Goal: Information Seeking & Learning: Learn about a topic

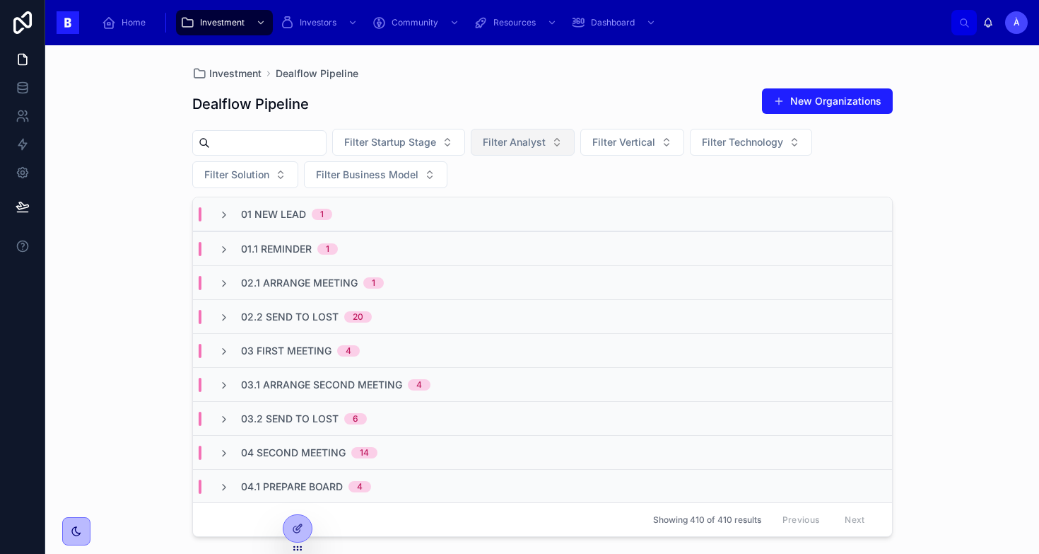
click at [544, 134] on button "Filter Analyst" at bounding box center [523, 142] width 104 height 27
click at [482, 223] on div "[PERSON_NAME]" at bounding box center [535, 222] width 170 height 23
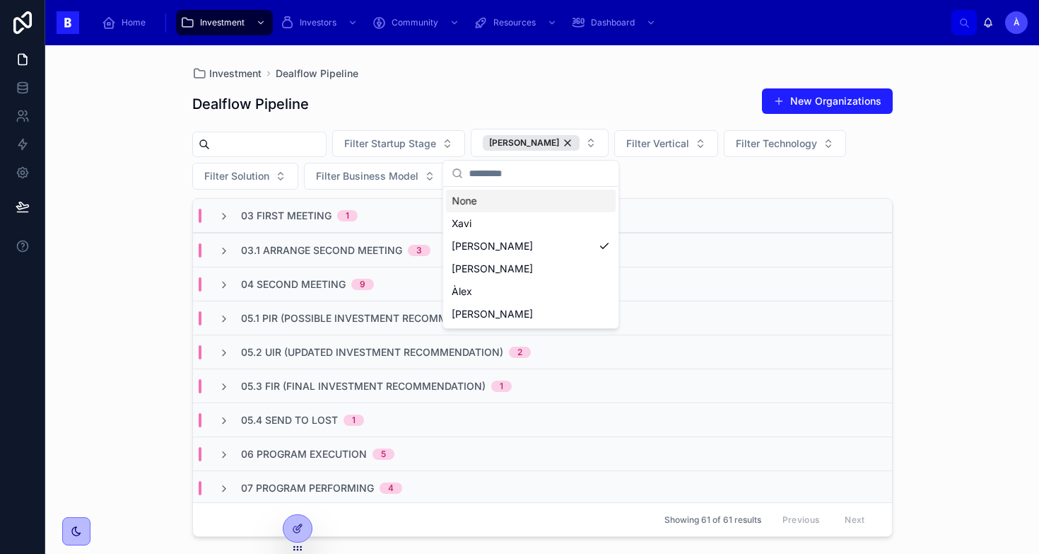
click at [696, 178] on div "Filter Startup Stage [PERSON_NAME] Filter Vertical Filter Technology Filter Sol…" at bounding box center [542, 159] width 701 height 61
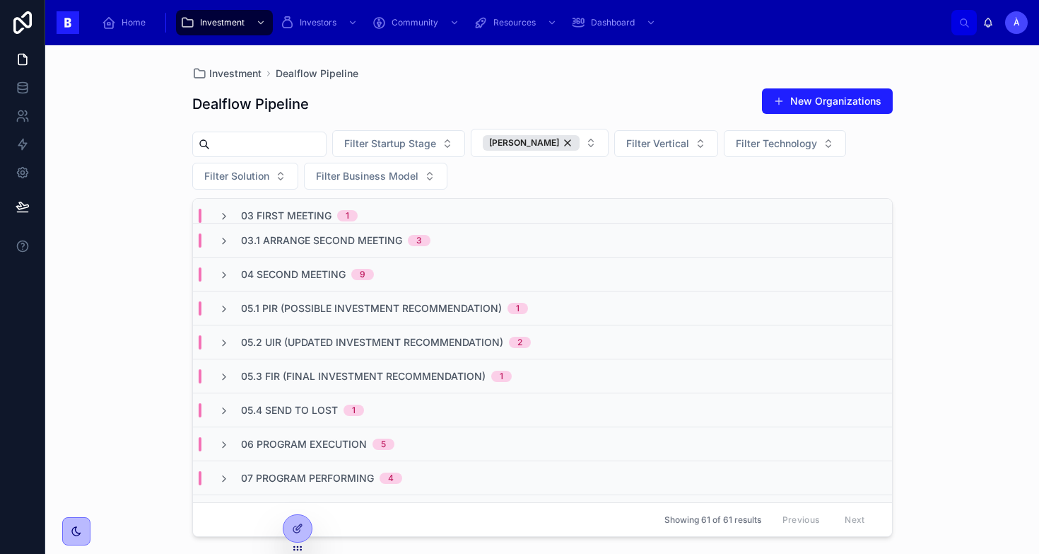
scroll to position [6, 0]
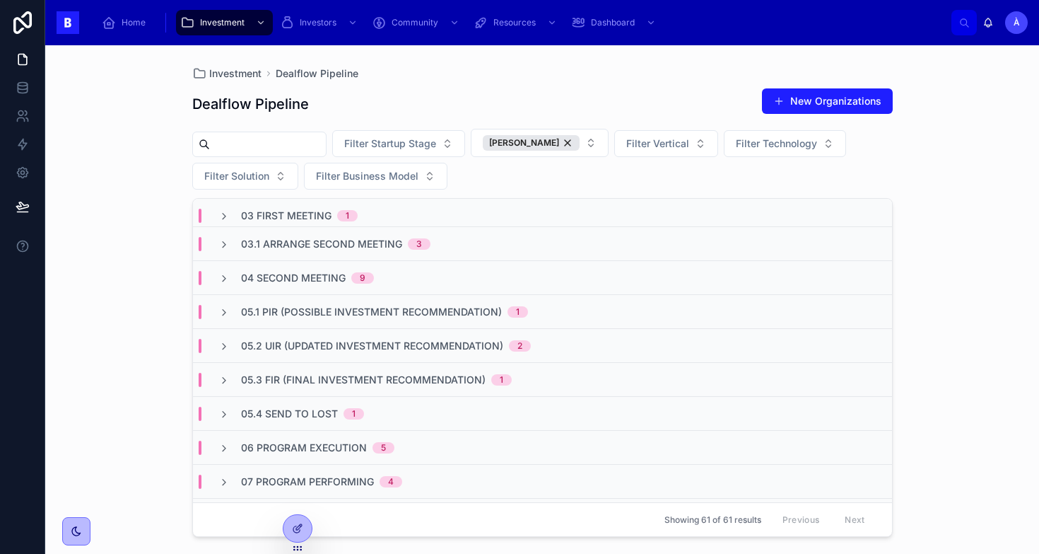
click at [356, 274] on span "9" at bounding box center [362, 277] width 23 height 11
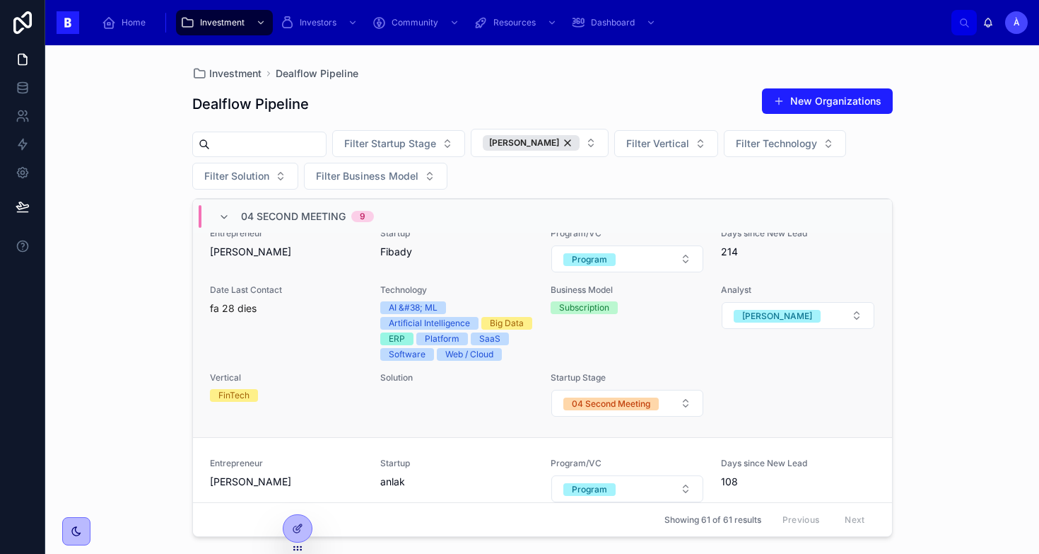
scroll to position [91, 0]
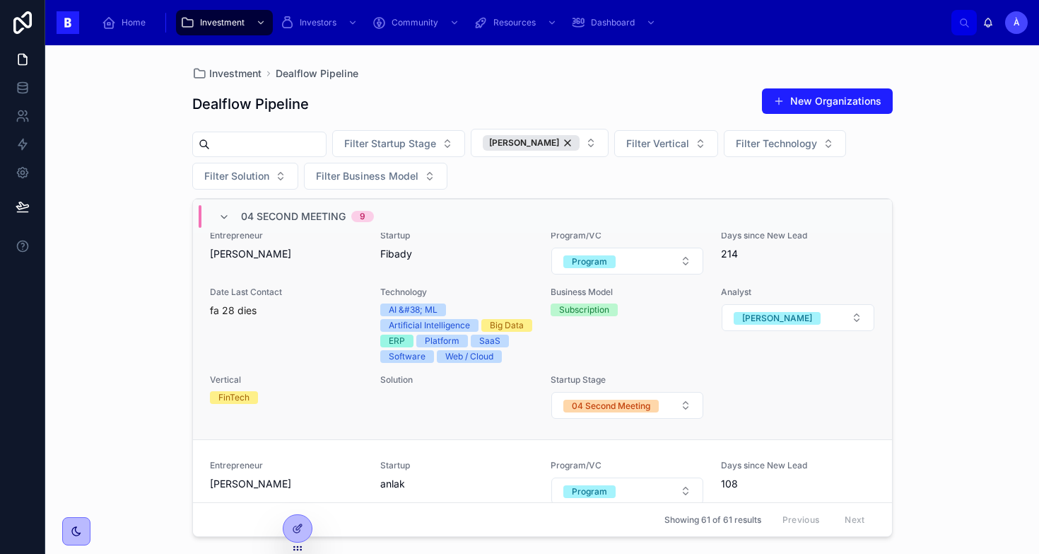
click at [435, 271] on div "Startup Fibady" at bounding box center [456, 252] width 153 height 45
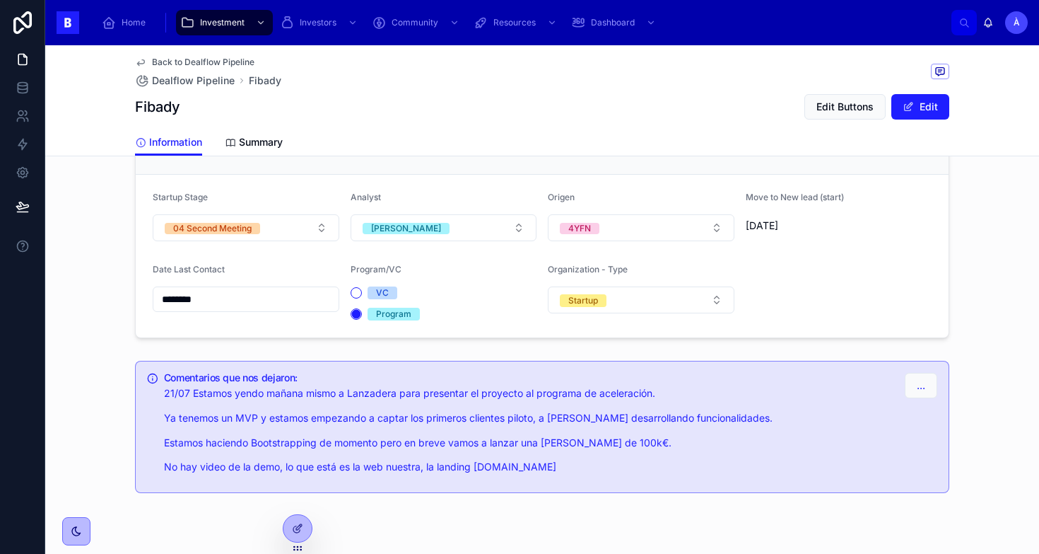
scroll to position [1200, 0]
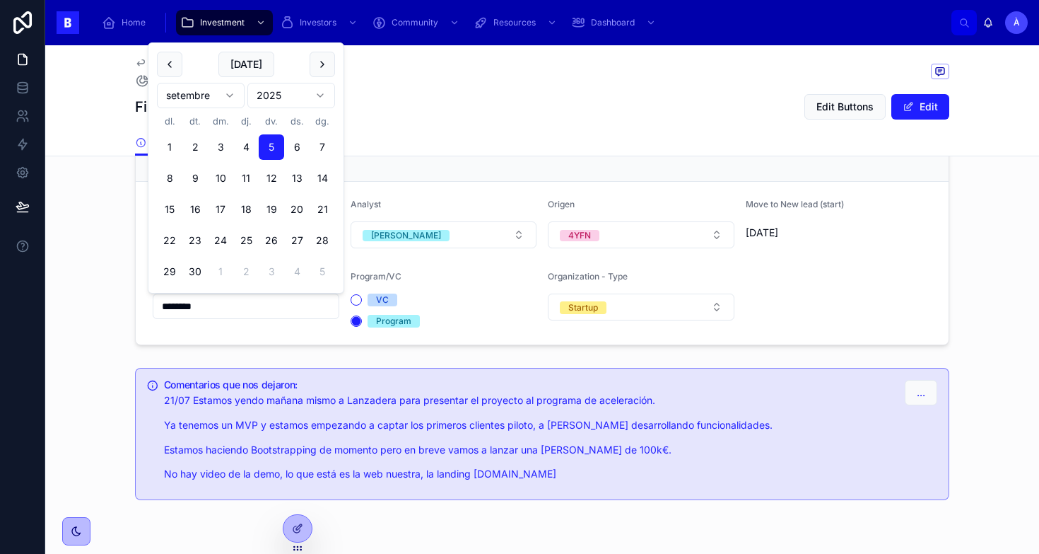
click at [265, 310] on input "********" at bounding box center [245, 306] width 185 height 20
click at [246, 210] on button "18" at bounding box center [245, 209] width 25 height 25
click at [427, 149] on div "Information Summary" at bounding box center [542, 142] width 815 height 27
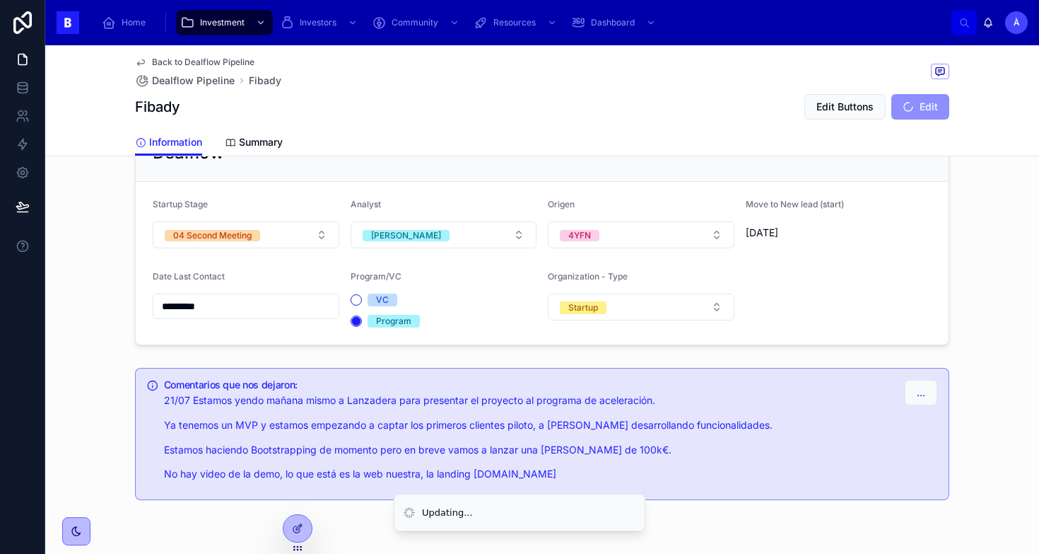
click at [269, 305] on input "*********" at bounding box center [245, 306] width 185 height 20
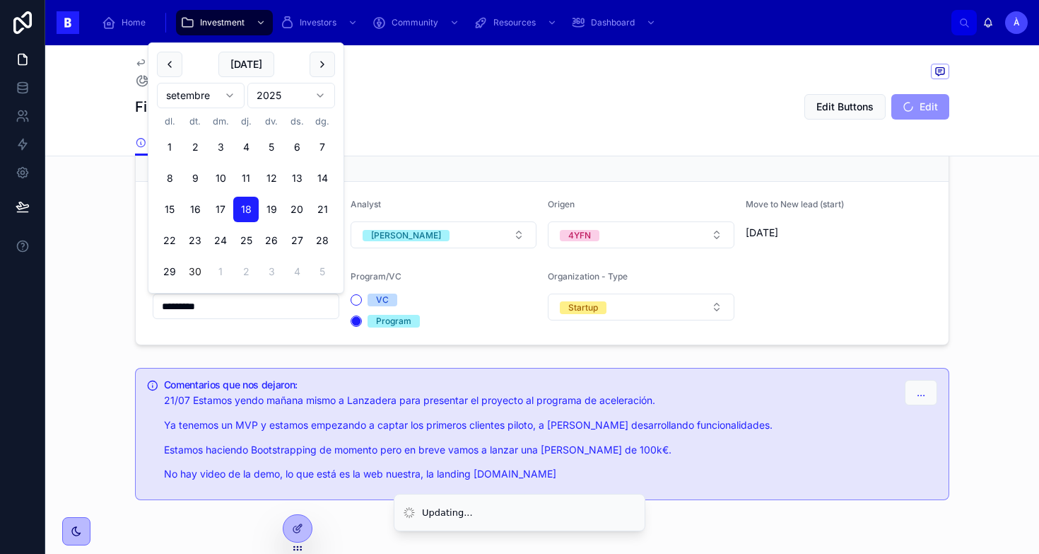
click at [197, 274] on button "30" at bounding box center [194, 271] width 25 height 25
type input "*********"
click at [205, 334] on form "Startup Stage 04 Second Meeting Analyst [PERSON_NAME] 4YFN Move to New lead (st…" at bounding box center [542, 263] width 813 height 163
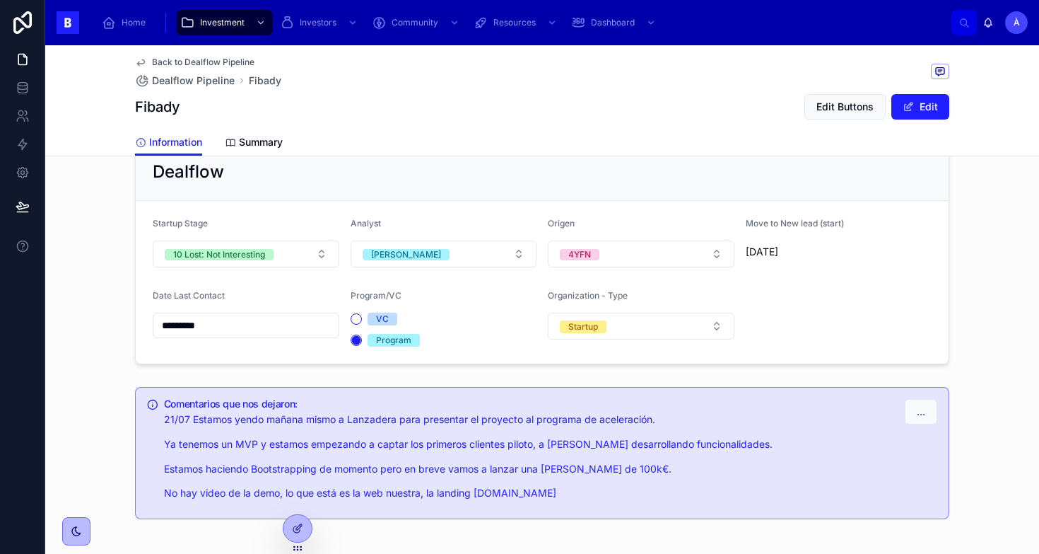
scroll to position [1169, 0]
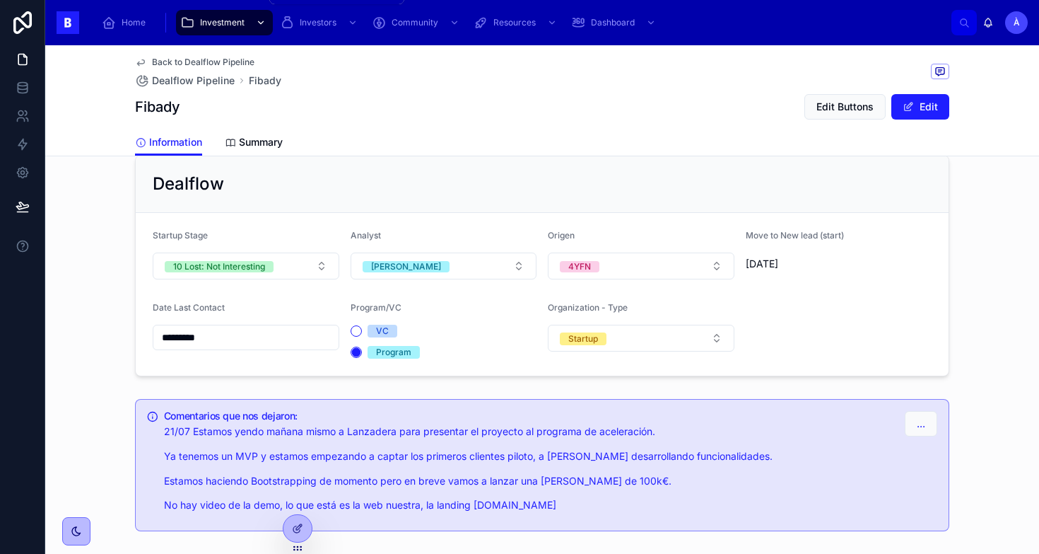
click at [251, 23] on div "scrollable content" at bounding box center [259, 22] width 18 height 23
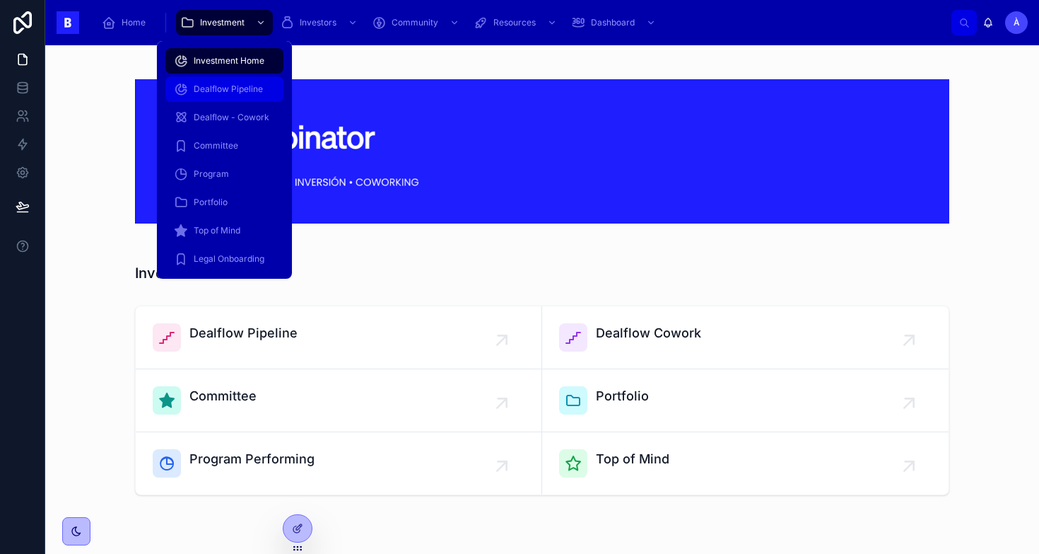
click at [238, 86] on span "Dealflow Pipeline" at bounding box center [228, 88] width 69 height 11
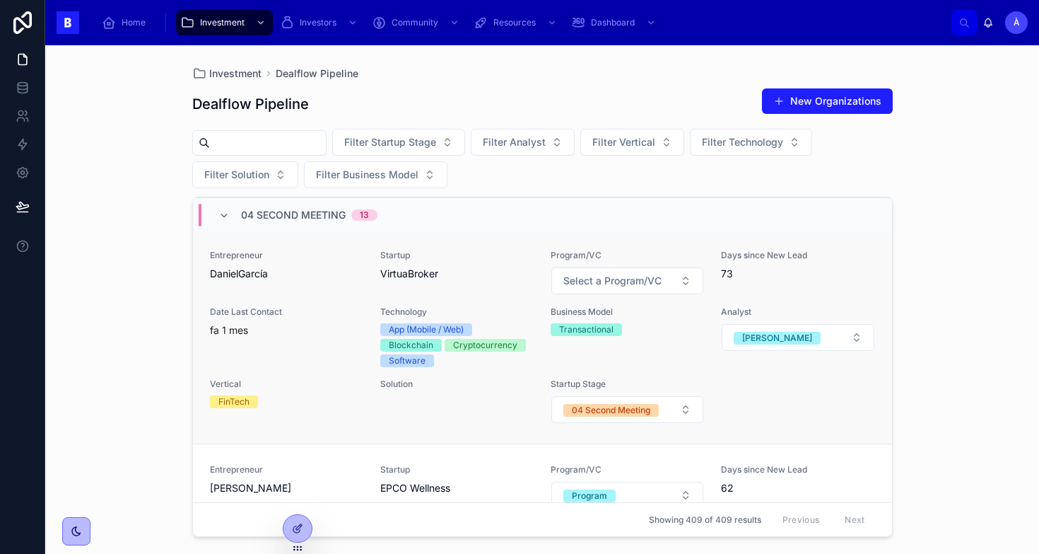
scroll to position [871, 0]
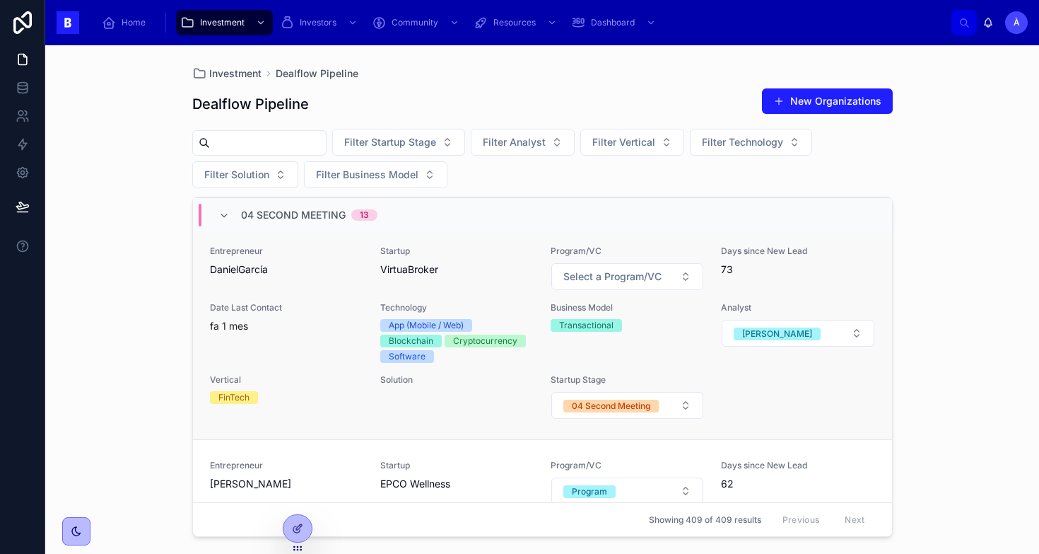
click at [463, 280] on div "Startup VirtuaBroker" at bounding box center [456, 267] width 153 height 45
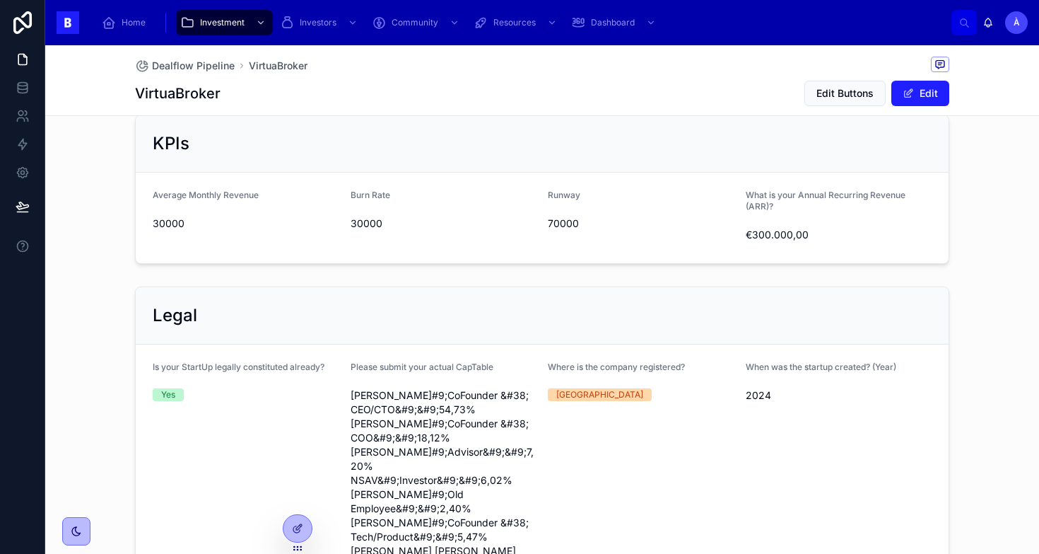
scroll to position [696, 0]
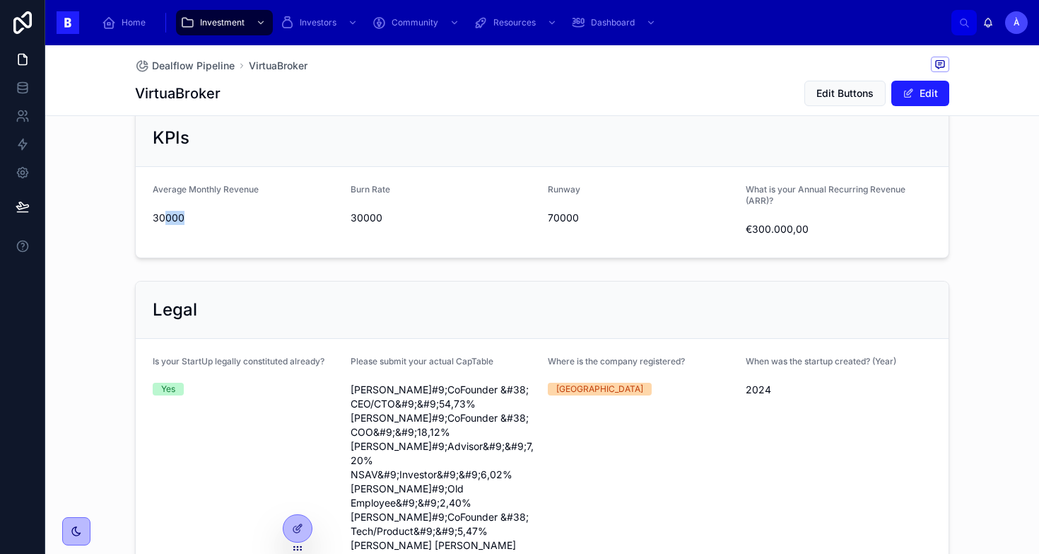
drag, startPoint x: 167, startPoint y: 222, endPoint x: 210, endPoint y: 220, distance: 43.2
click at [211, 220] on span "30000" at bounding box center [246, 218] width 187 height 14
click at [335, 264] on div "VirtuaBroker VirtuaBroker is a global payment infrastructure company that utili…" at bounding box center [542, 186] width 994 height 1500
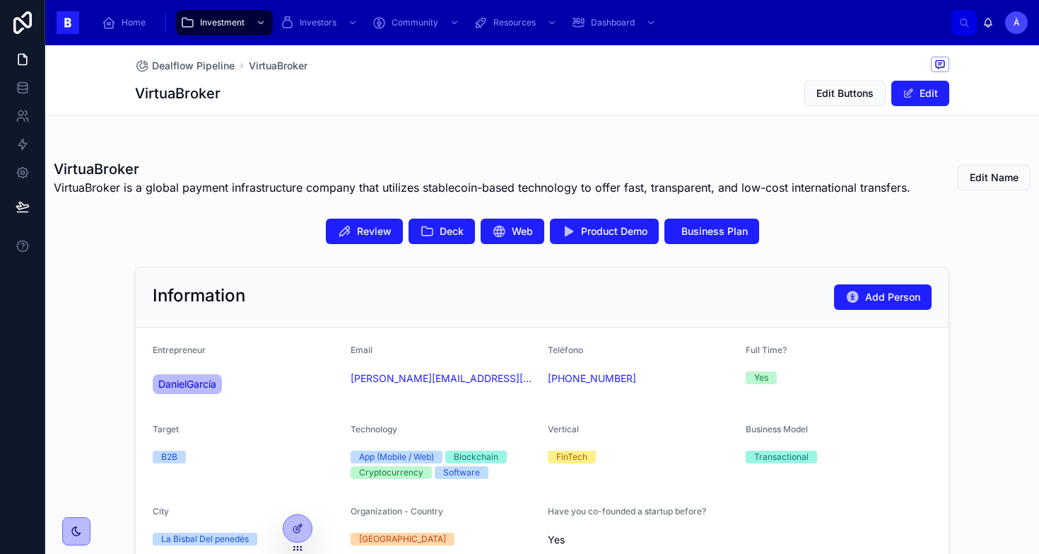
scroll to position [0, 0]
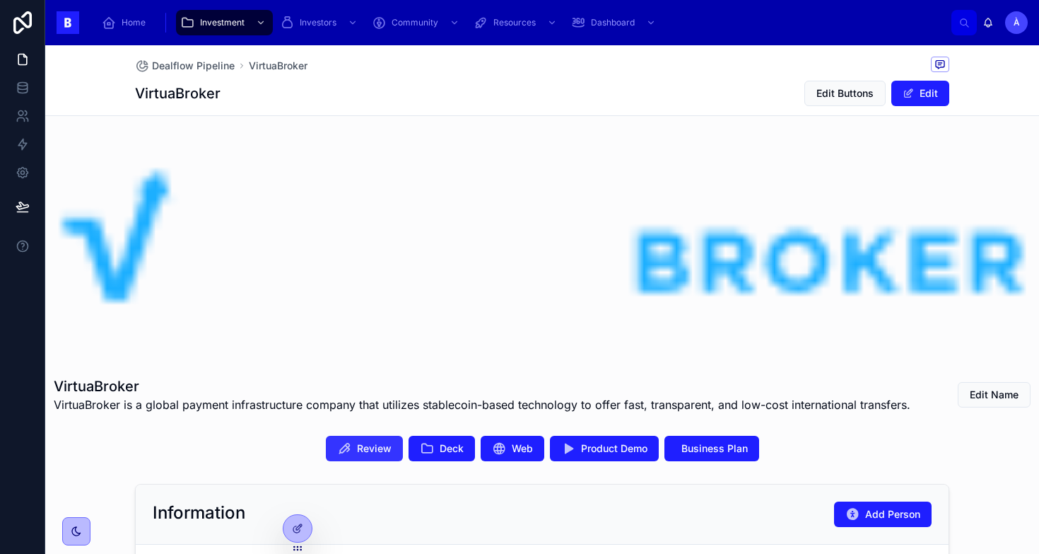
click at [366, 449] on span "Review" at bounding box center [374, 448] width 35 height 14
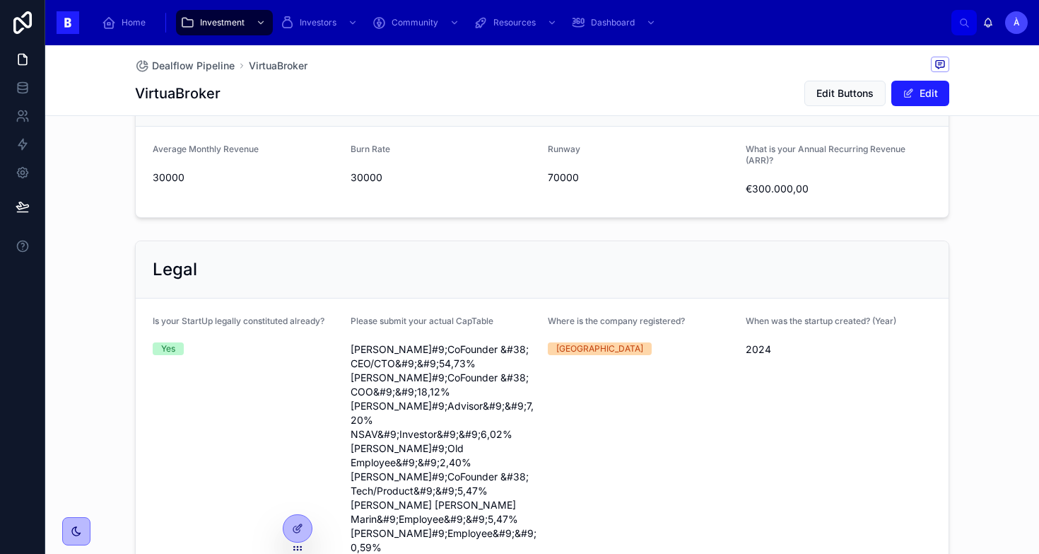
scroll to position [1156, 0]
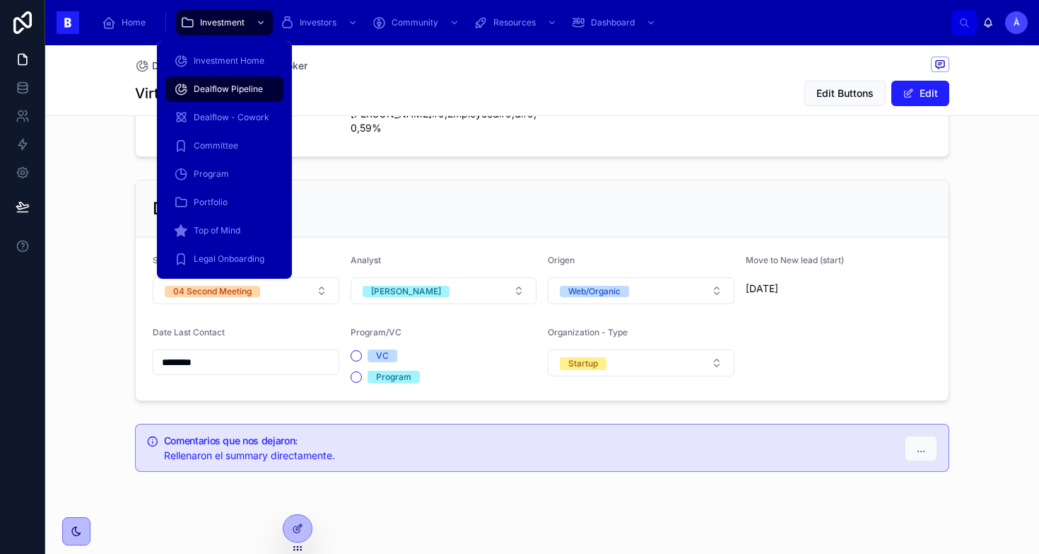
click at [237, 85] on span "Dealflow Pipeline" at bounding box center [228, 88] width 69 height 11
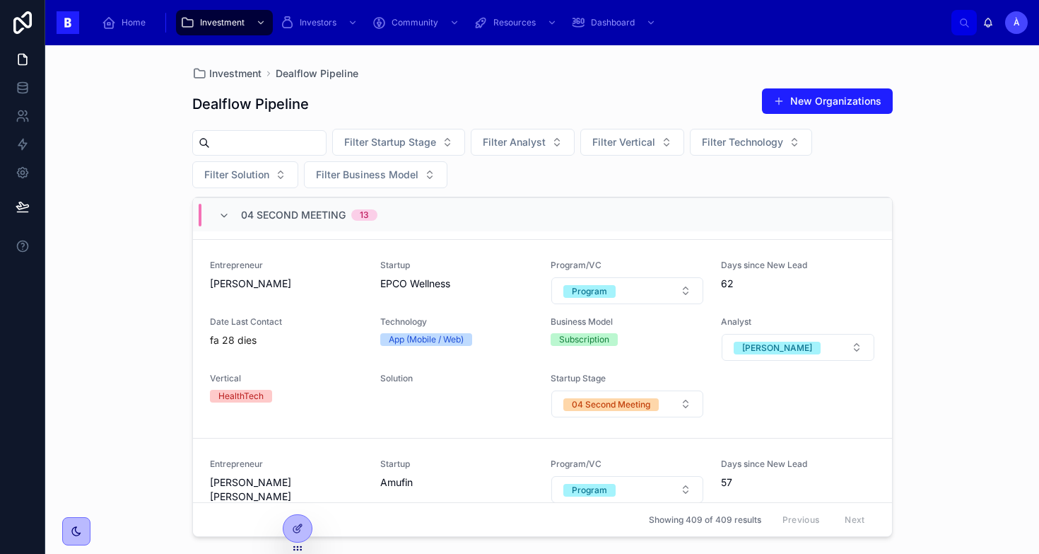
scroll to position [1083, 0]
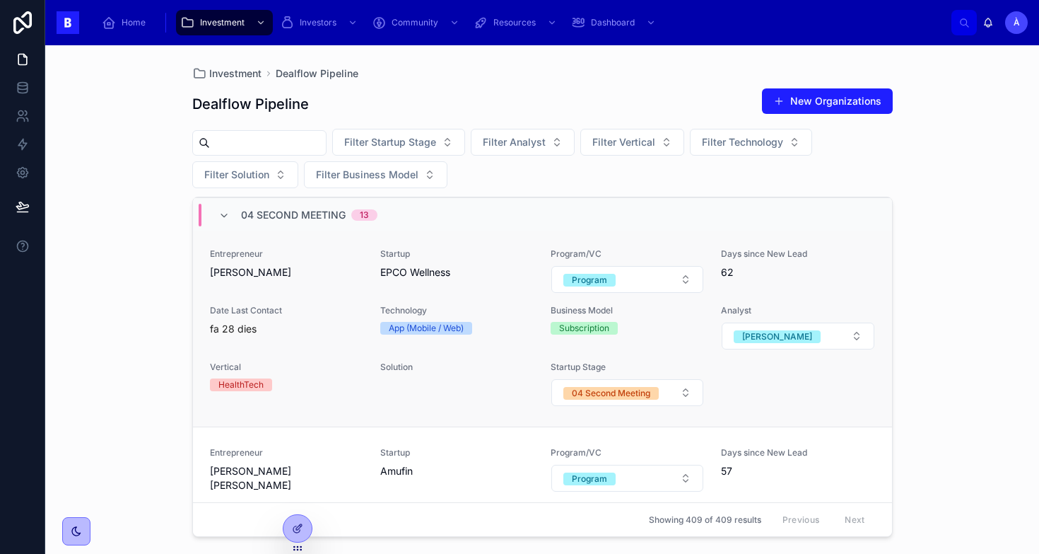
click at [435, 293] on div "Entrepreneur [PERSON_NAME] Startup EPCO Wellness Program/VC Program Days since …" at bounding box center [542, 327] width 665 height 158
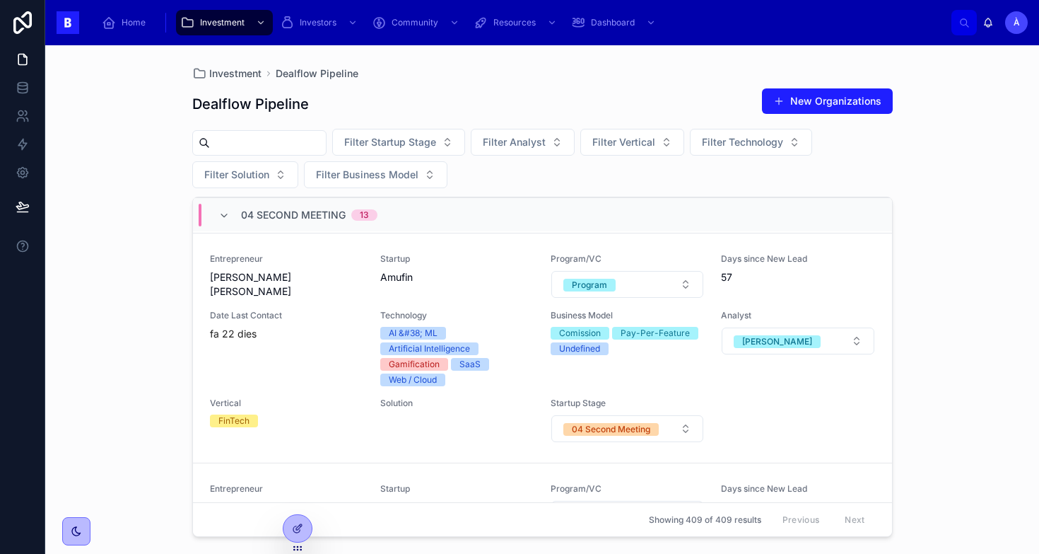
scroll to position [1280, 0]
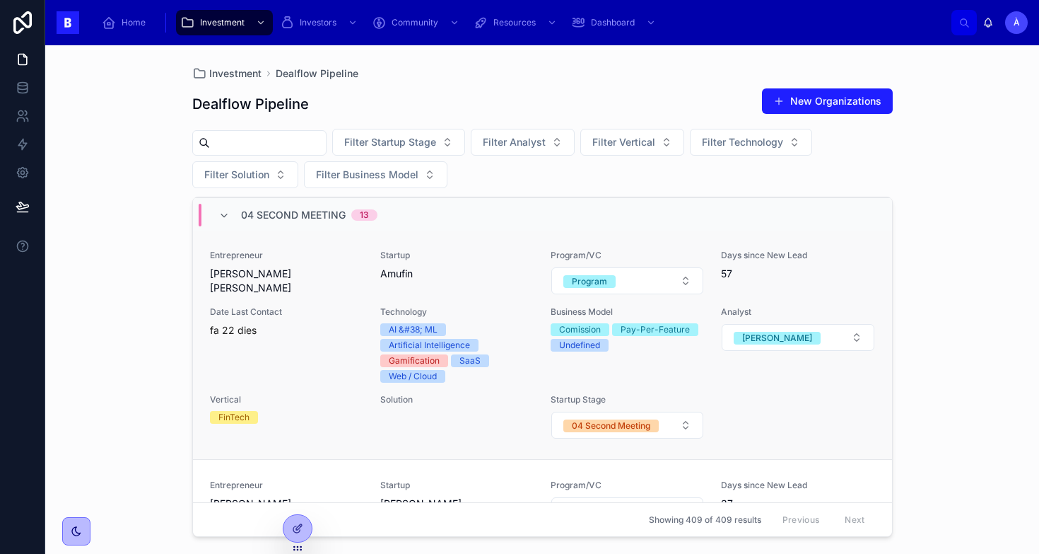
click at [438, 288] on div "Startup Amufin" at bounding box center [456, 272] width 153 height 45
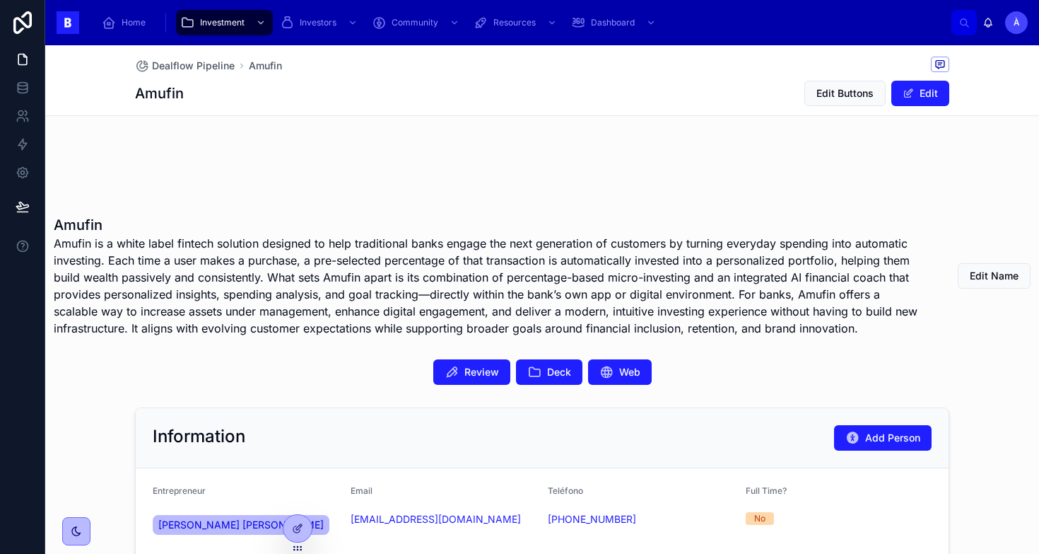
scroll to position [161, 0]
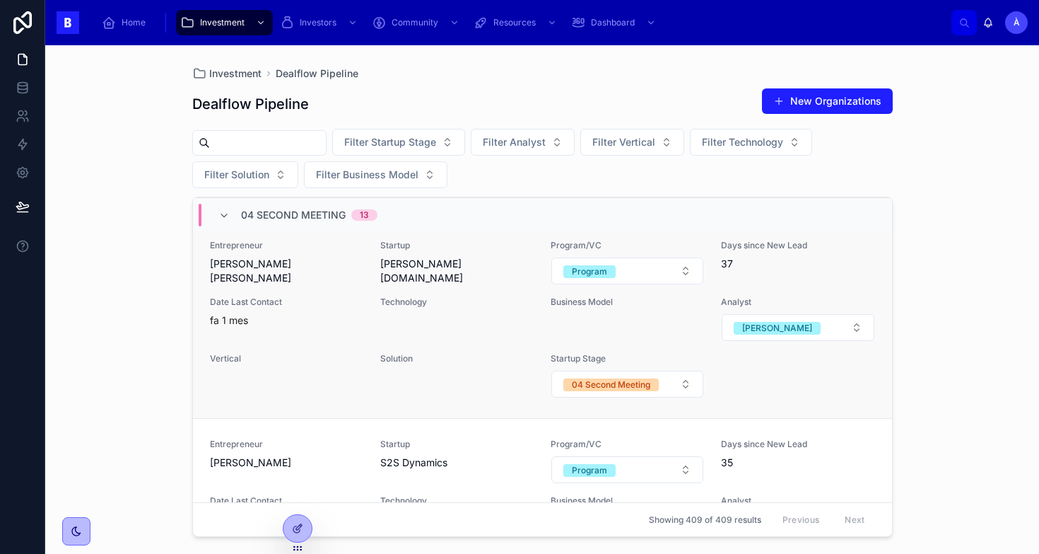
scroll to position [1519, 0]
click at [462, 319] on div "Technology" at bounding box center [456, 319] width 153 height 45
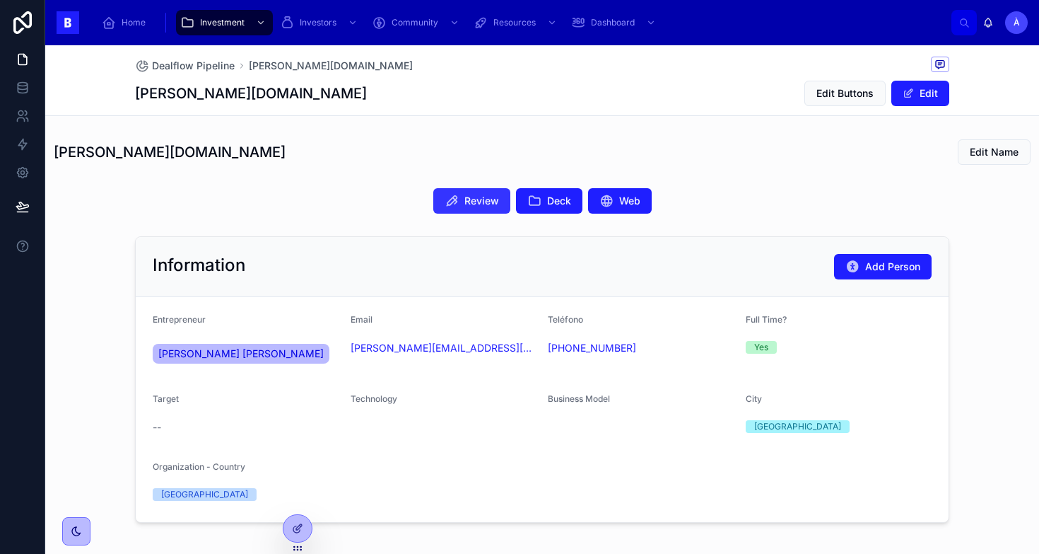
click at [490, 196] on span "Review" at bounding box center [482, 201] width 35 height 14
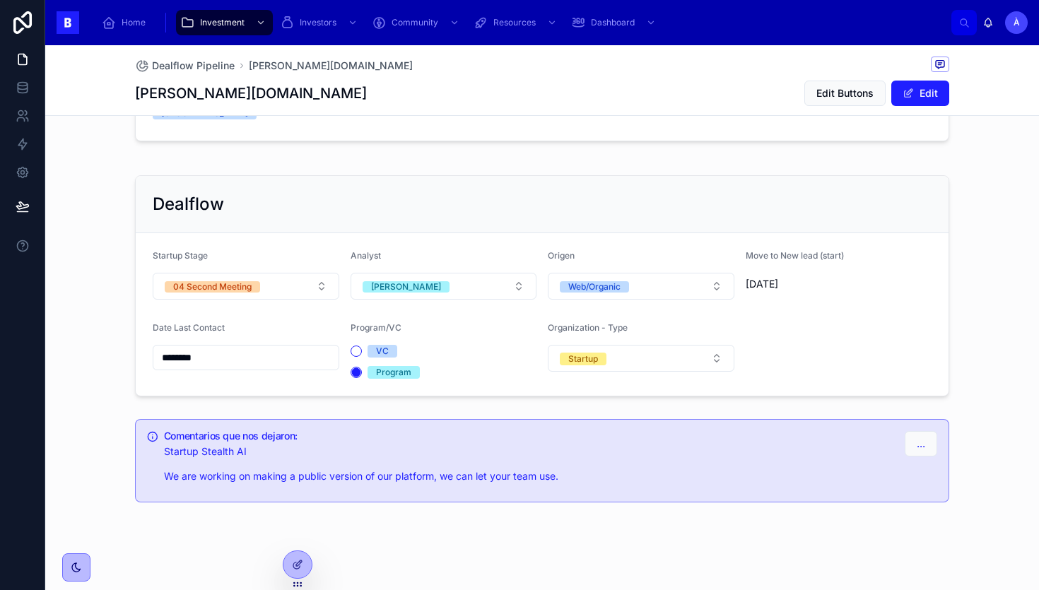
scroll to position [390, 0]
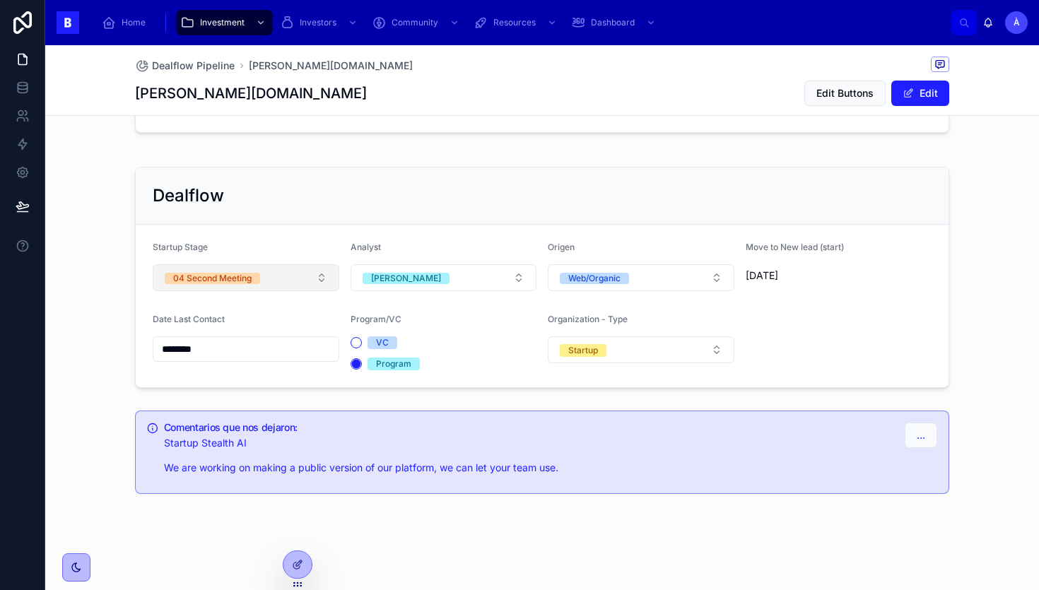
click at [267, 283] on button "04 Second Meeting" at bounding box center [246, 277] width 187 height 27
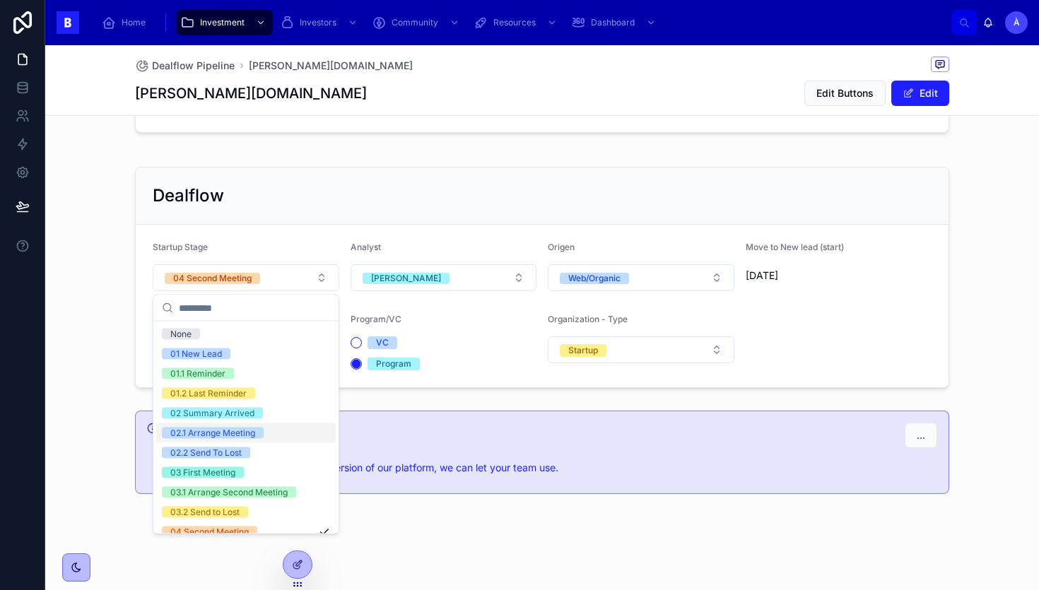
scroll to position [478, 0]
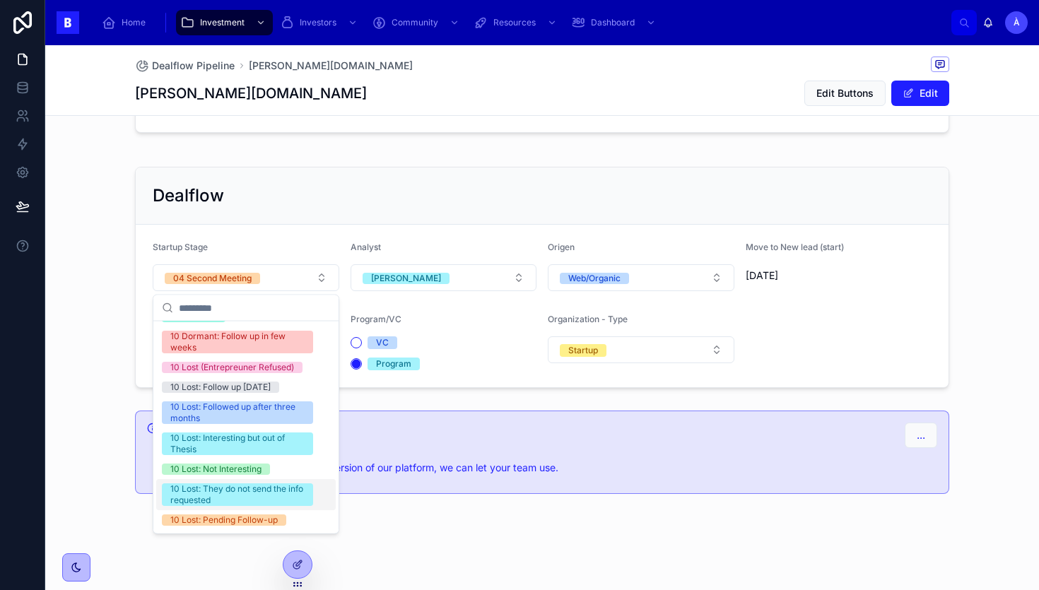
click at [449, 435] on div "Comentarios que nos dejaron: Startup Stealth AI We are working on making a publ…" at bounding box center [529, 454] width 730 height 62
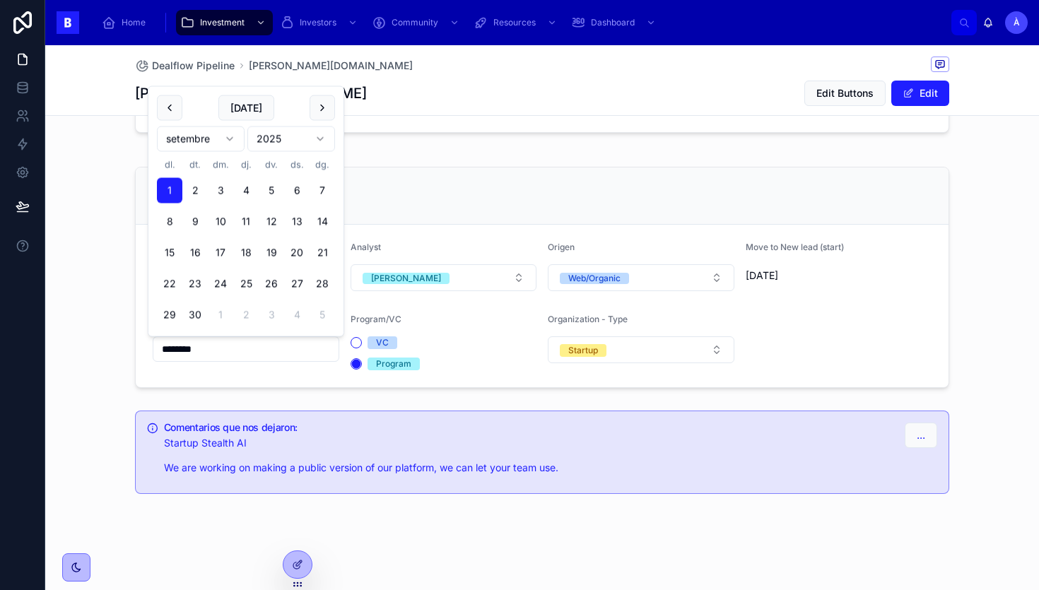
click at [281, 358] on input "********" at bounding box center [245, 349] width 185 height 20
click at [441, 147] on div "[PERSON_NAME][DOMAIN_NAME] Edit Name Review Deck Web Information Add Person Ent…" at bounding box center [542, 121] width 994 height 757
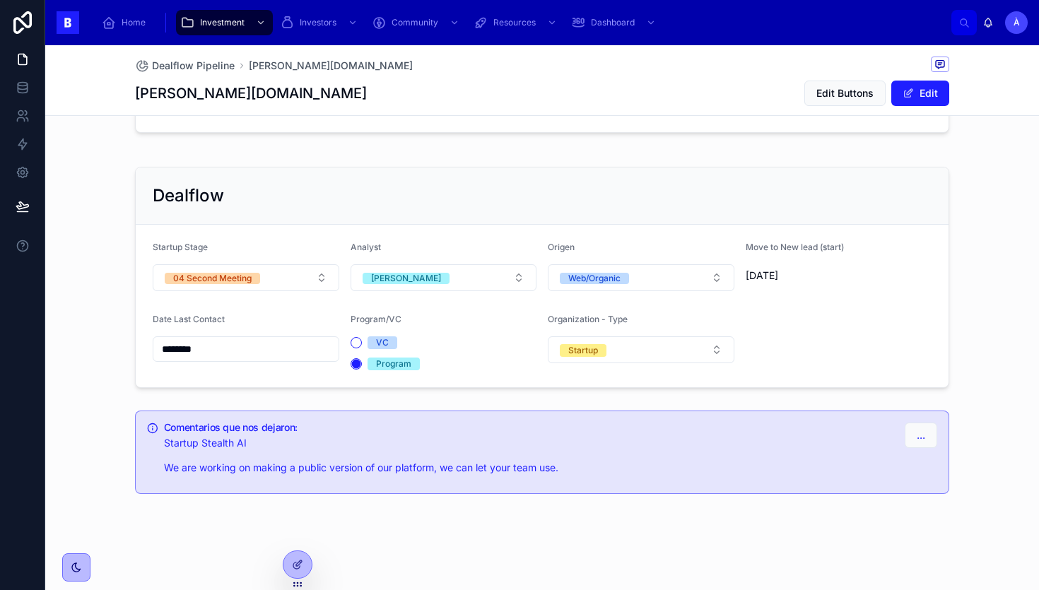
click at [268, 208] on div "Dealflow" at bounding box center [542, 196] width 813 height 57
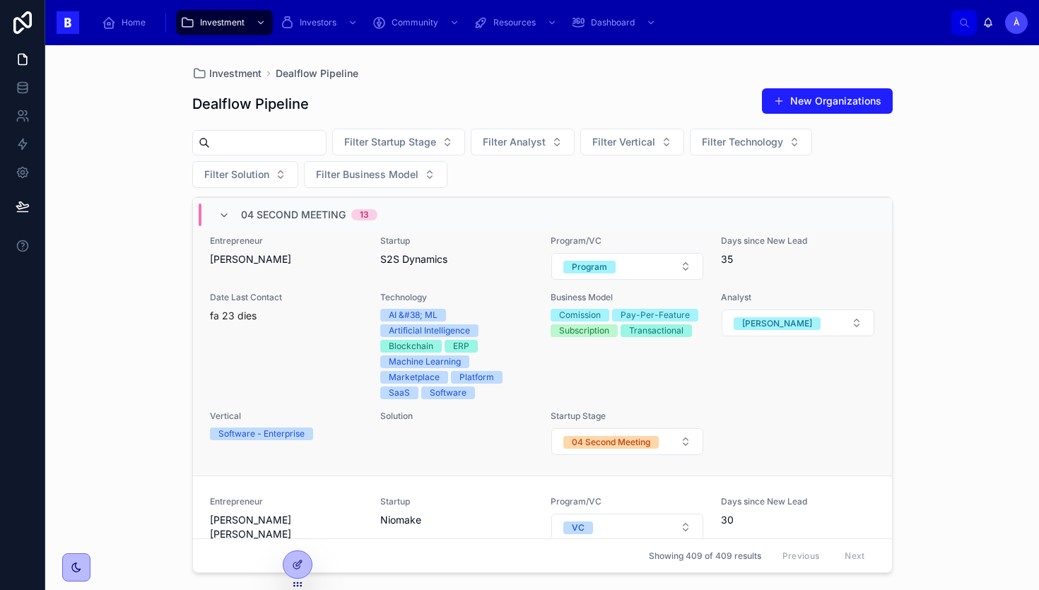
scroll to position [1720, 0]
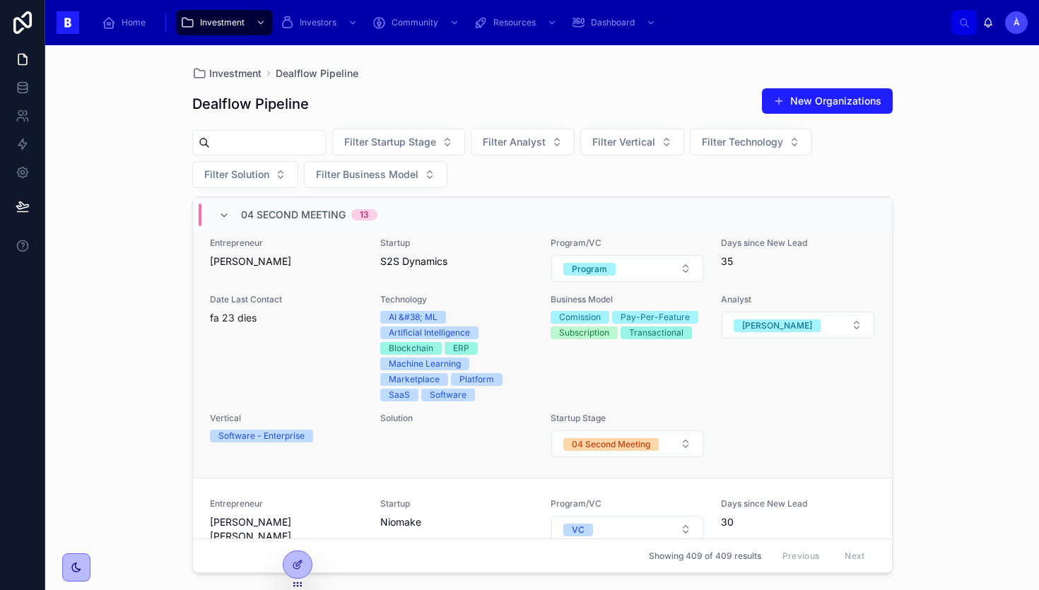
click at [358, 299] on span "Date Last Contact" at bounding box center [286, 299] width 153 height 11
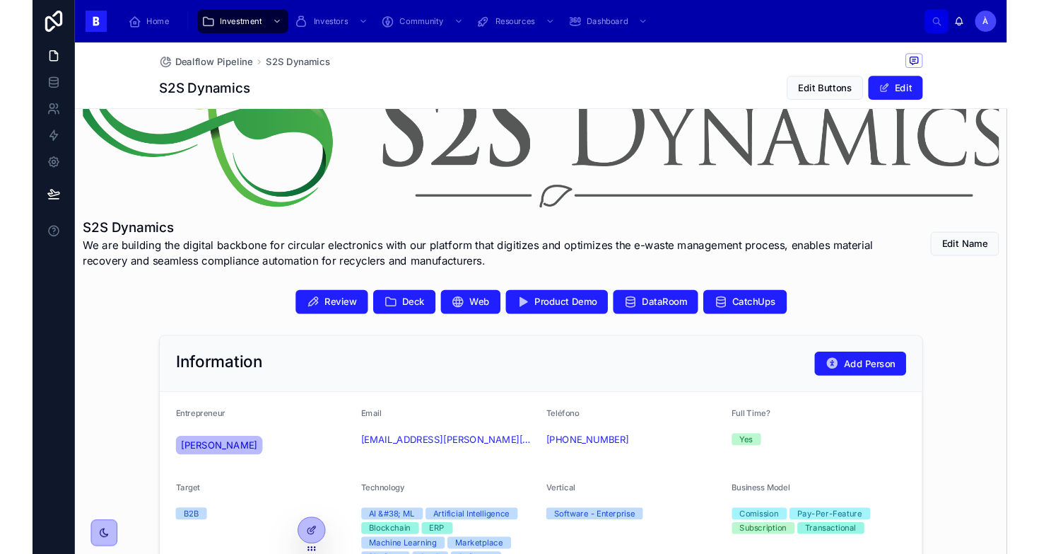
scroll to position [141, 0]
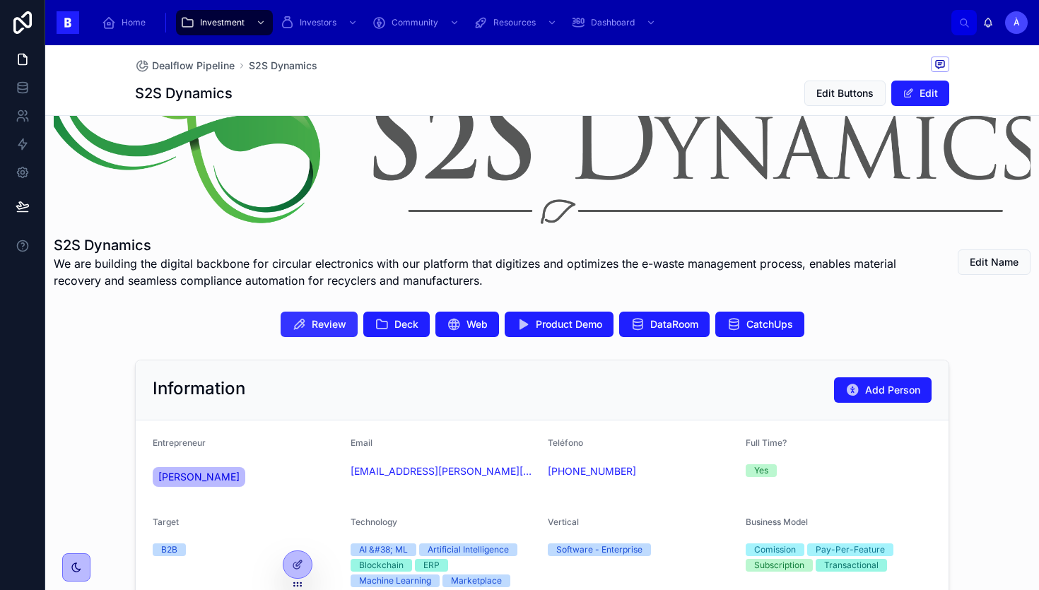
click at [317, 324] on span "Review" at bounding box center [329, 324] width 35 height 14
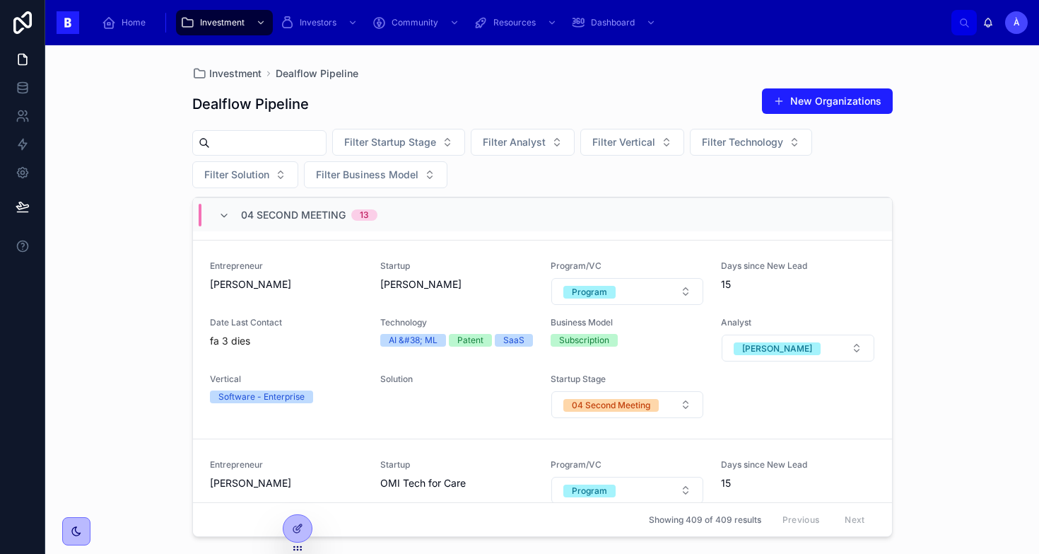
scroll to position [2553, 0]
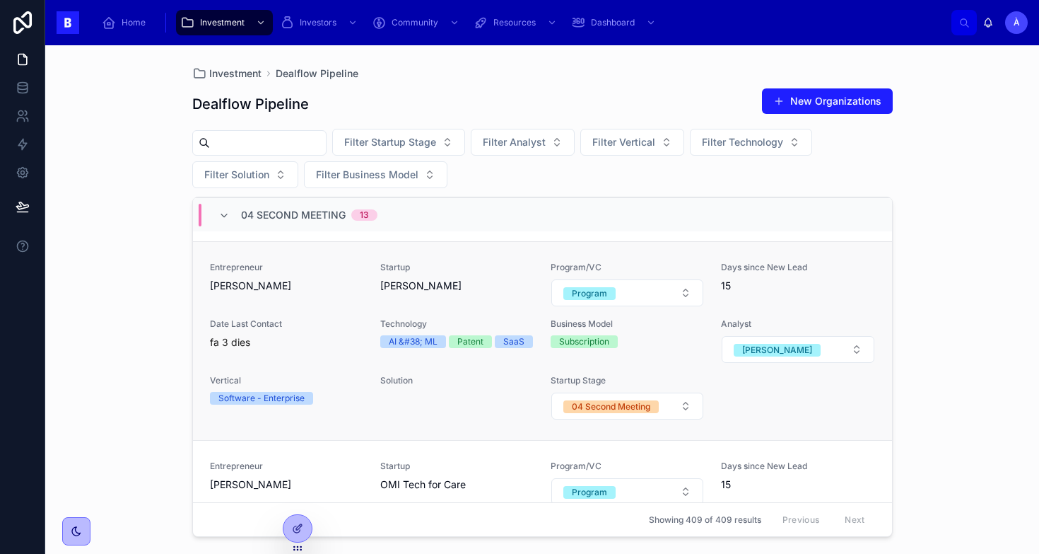
click at [322, 337] on div "fa 3 dies" at bounding box center [286, 342] width 153 height 14
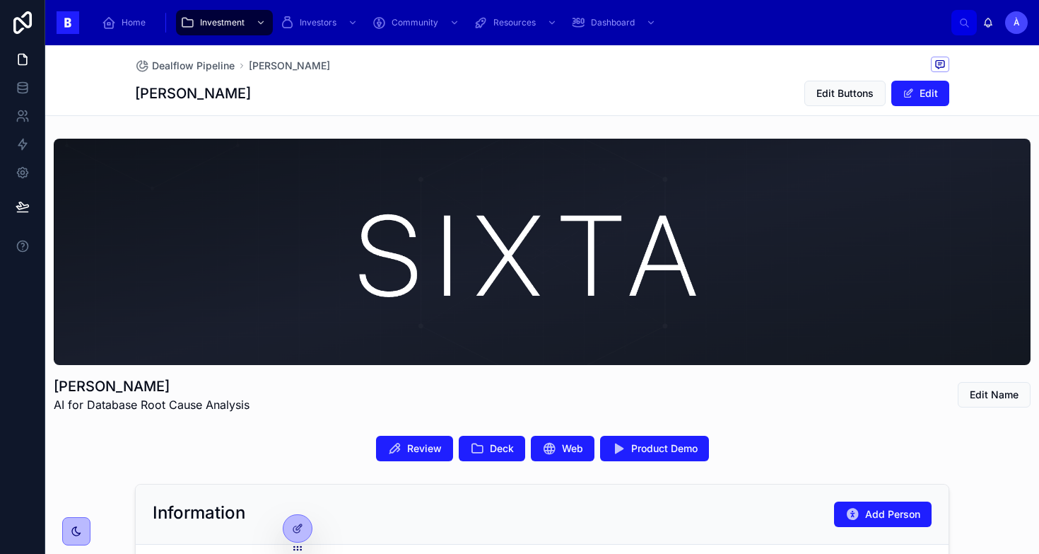
scroll to position [82, 0]
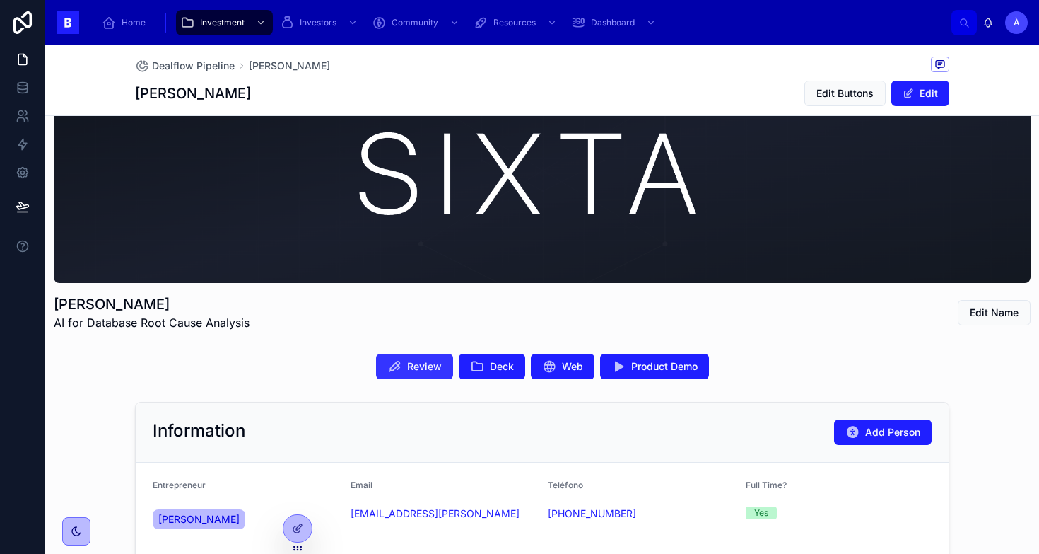
click at [402, 366] on button "Review" at bounding box center [414, 366] width 77 height 25
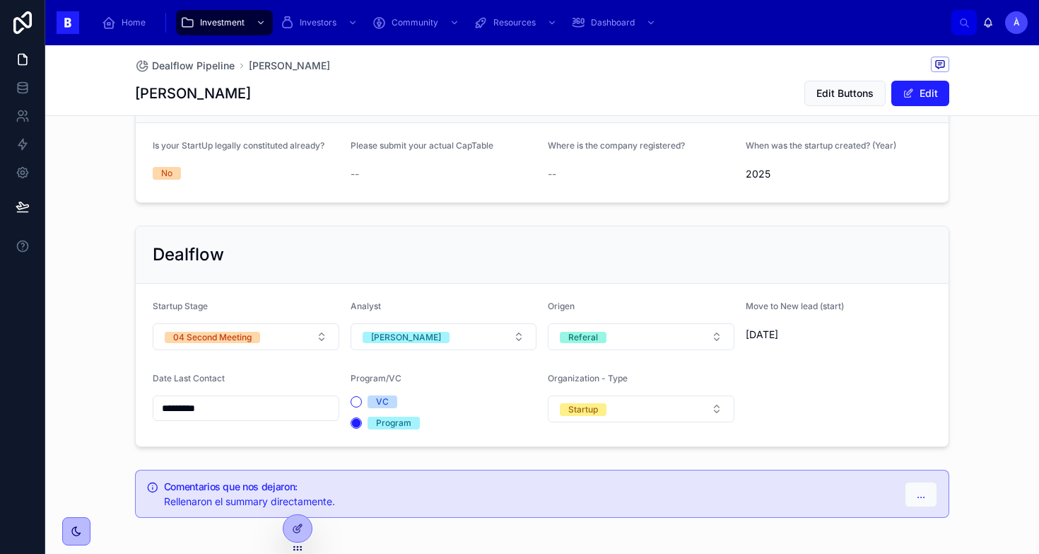
scroll to position [957, 0]
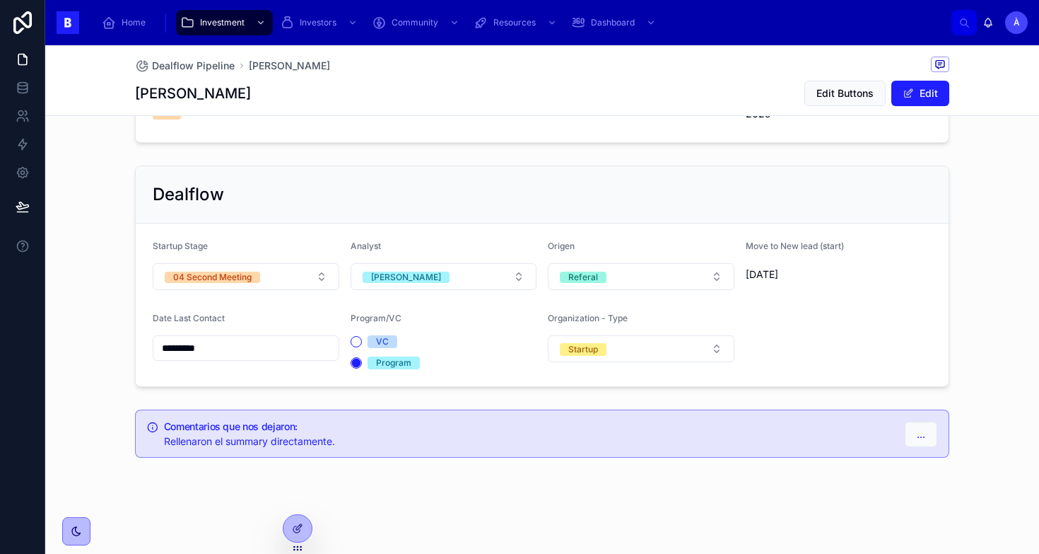
click at [267, 338] on input "*********" at bounding box center [245, 348] width 185 height 20
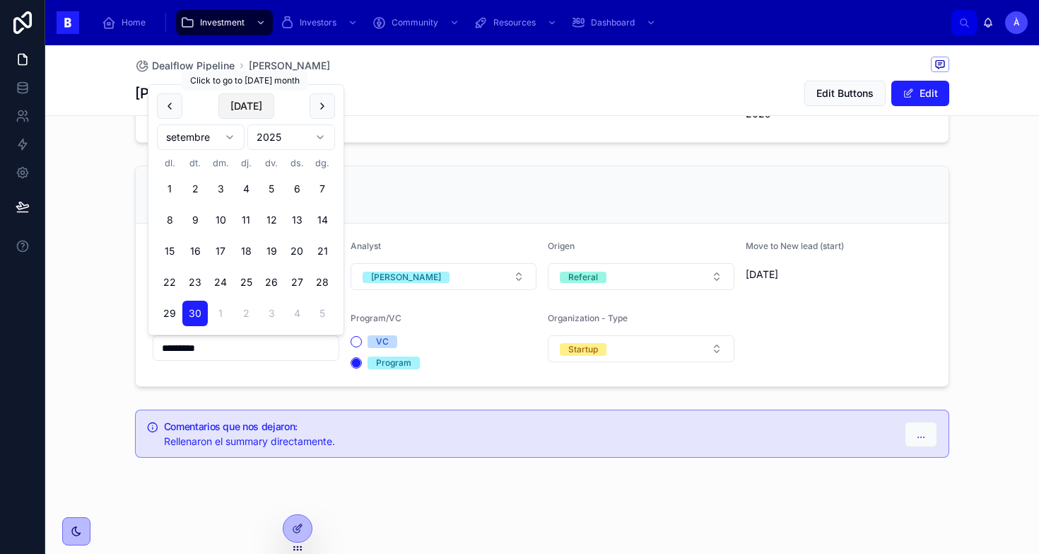
click at [252, 107] on button "[DATE]" at bounding box center [246, 105] width 56 height 25
type input "*********"
click at [252, 107] on span "[DATE]" at bounding box center [246, 105] width 56 height 25
click at [397, 165] on div "Dealflow Startup Stage 04 Second Meeting Analyst [PERSON_NAME] Referal Move to …" at bounding box center [542, 275] width 815 height 221
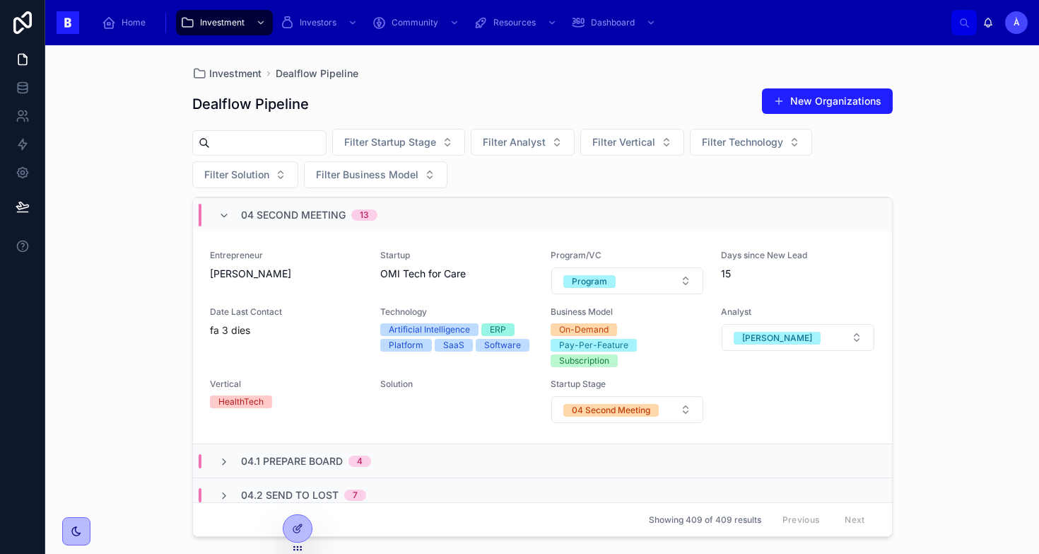
scroll to position [2771, 0]
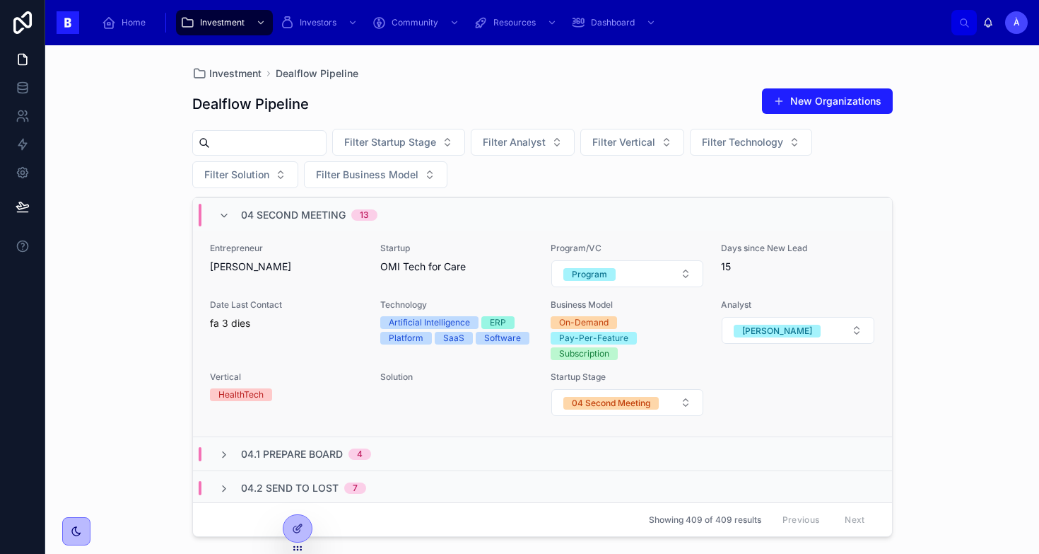
click at [373, 293] on div "Entrepreneur [PERSON_NAME] Startup OMI Tech for Care Program/VC Program Days si…" at bounding box center [542, 330] width 665 height 174
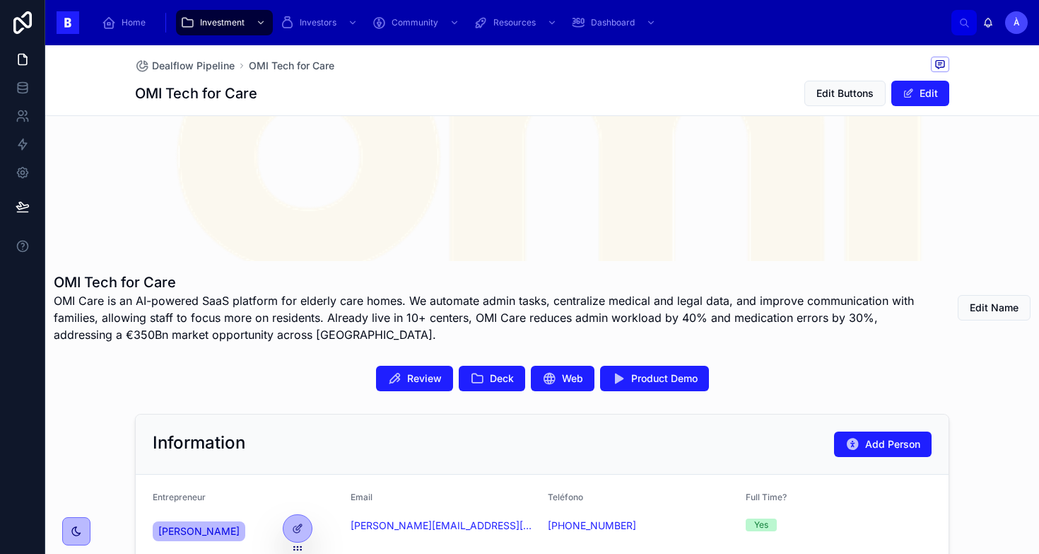
scroll to position [105, 0]
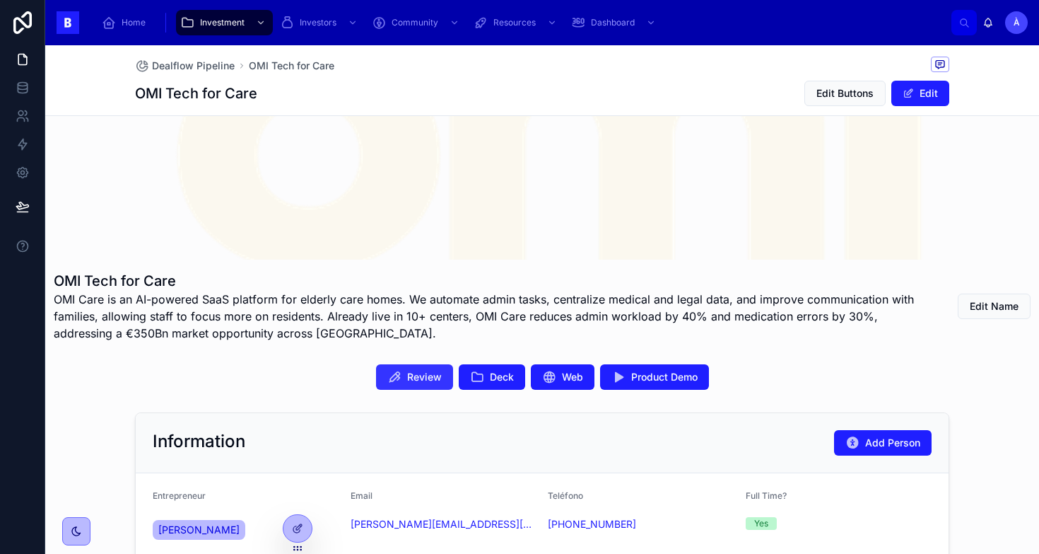
click at [428, 383] on span "Review" at bounding box center [424, 377] width 35 height 14
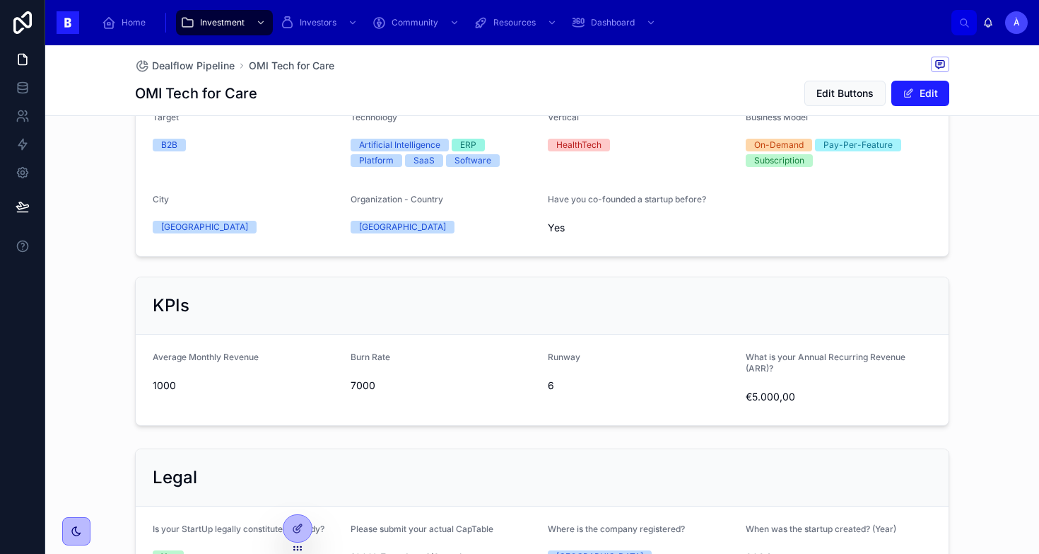
scroll to position [423, 0]
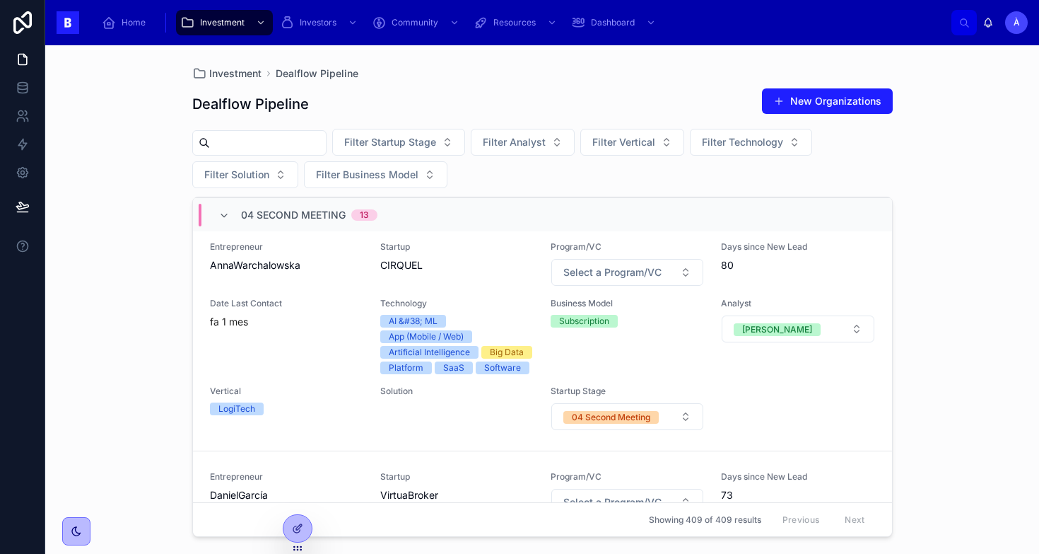
scroll to position [639, 0]
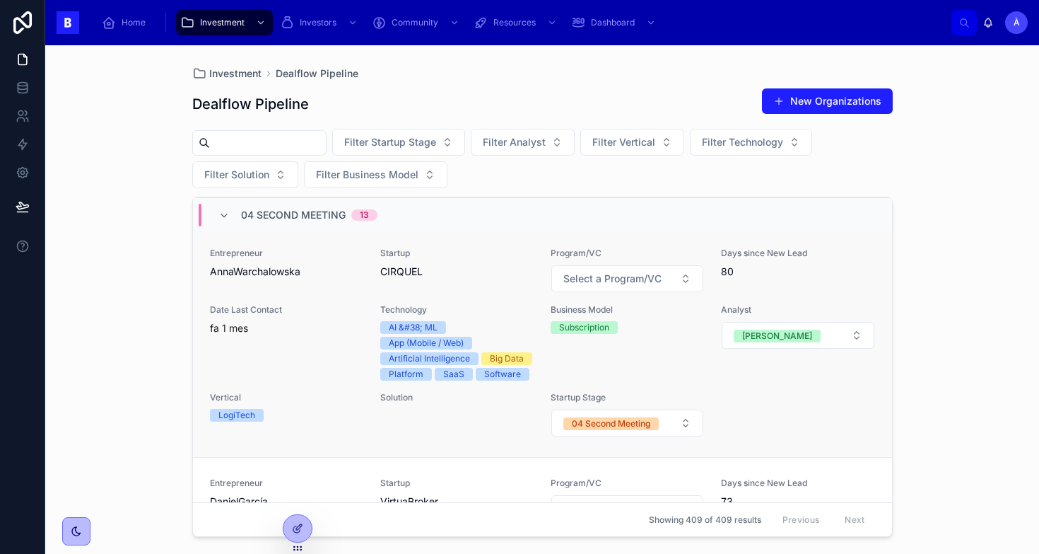
click at [303, 329] on div "fa 1 mes" at bounding box center [286, 328] width 153 height 14
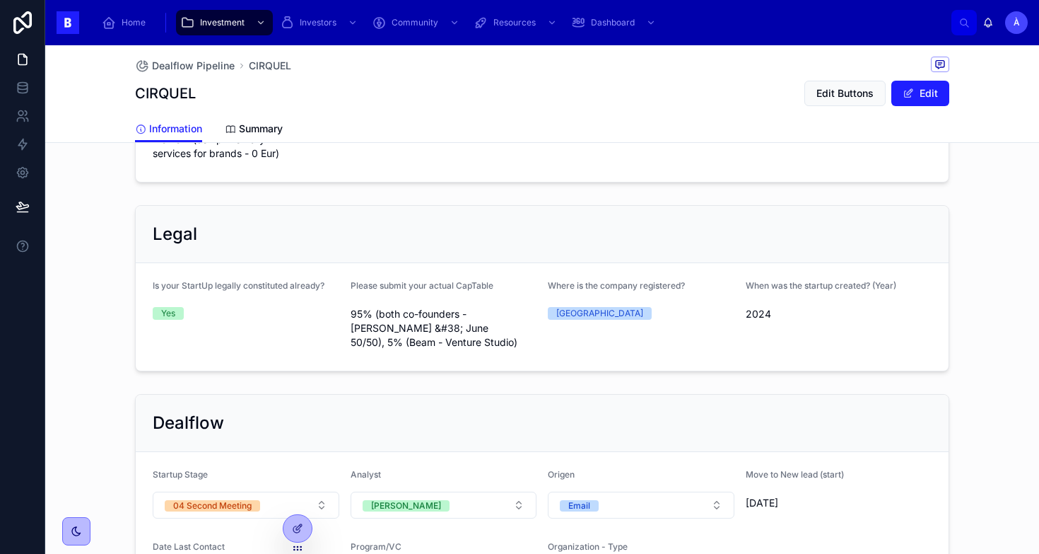
scroll to position [1077, 0]
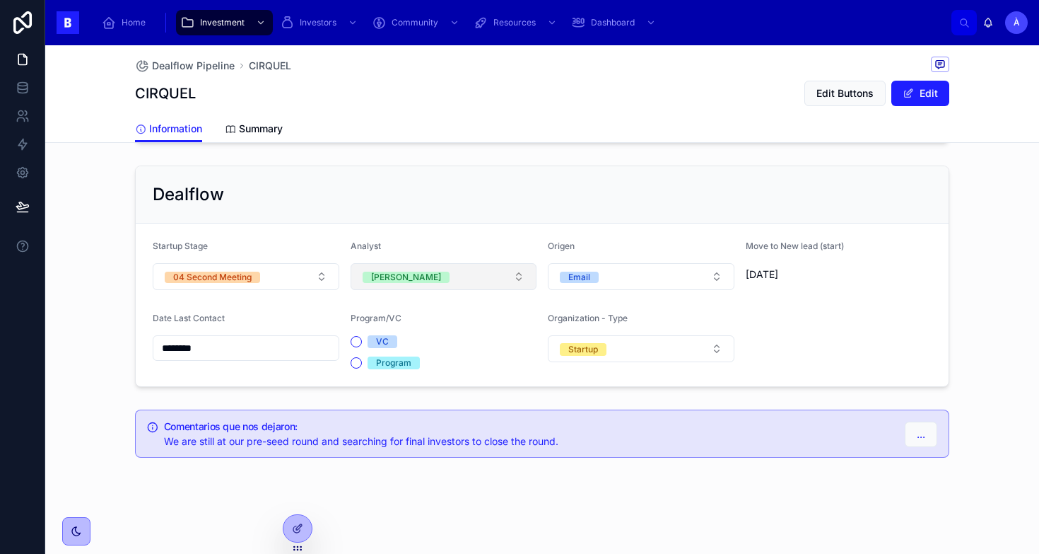
click at [452, 282] on button "[PERSON_NAME]" at bounding box center [444, 276] width 187 height 27
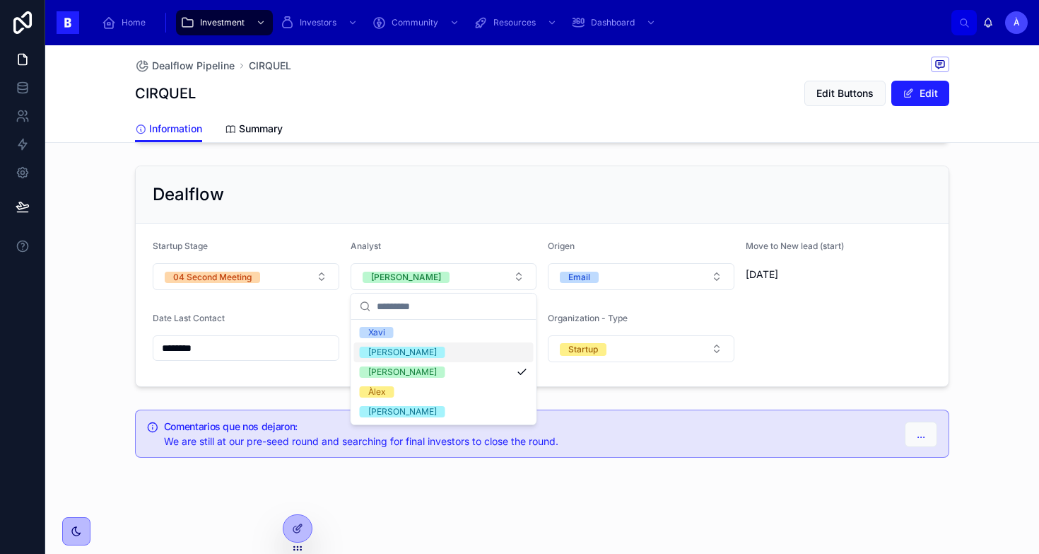
click at [413, 353] on div "[PERSON_NAME]" at bounding box center [444, 352] width 180 height 20
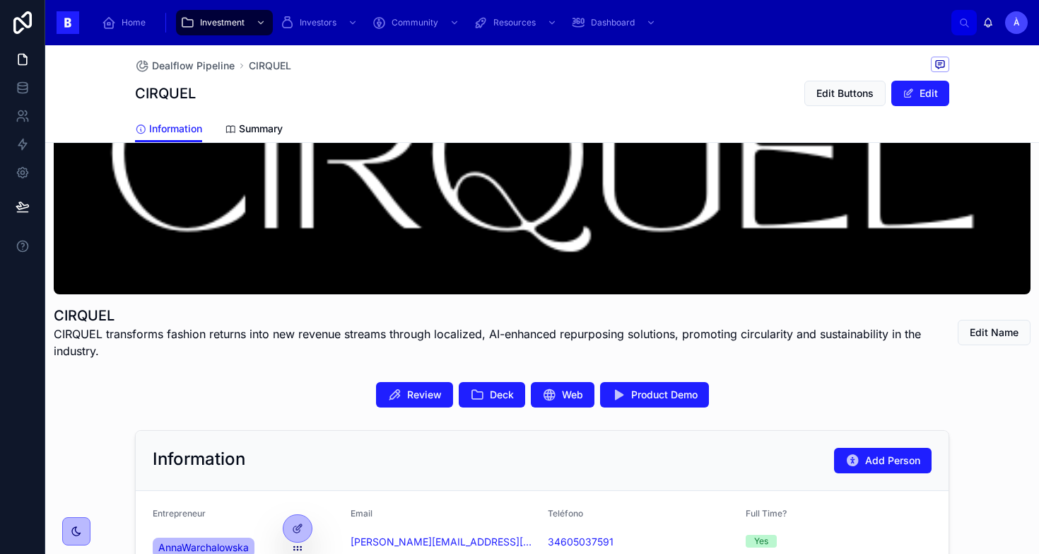
scroll to position [97, 0]
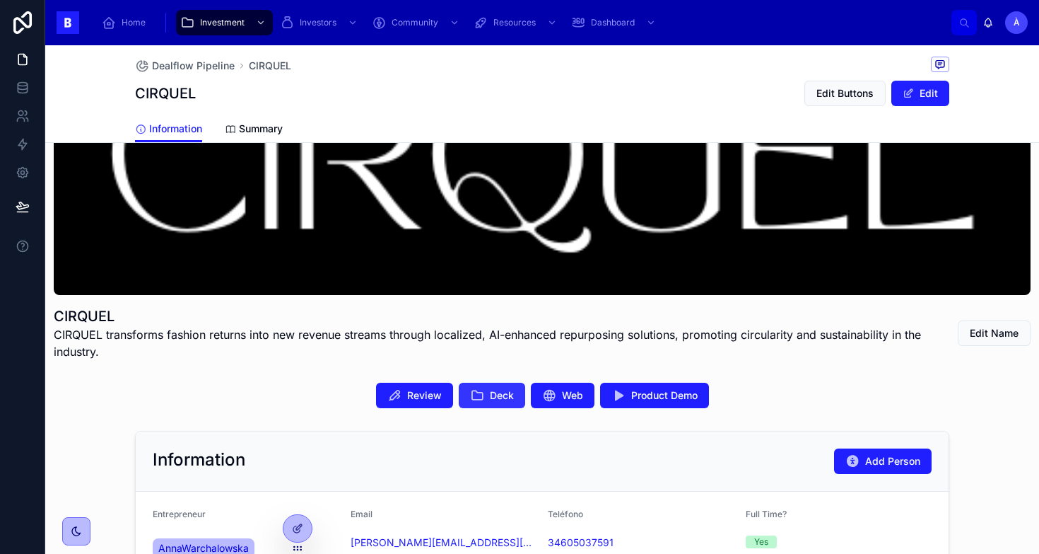
click at [479, 390] on icon at bounding box center [477, 395] width 14 height 14
click at [405, 383] on button "Review" at bounding box center [414, 395] width 77 height 25
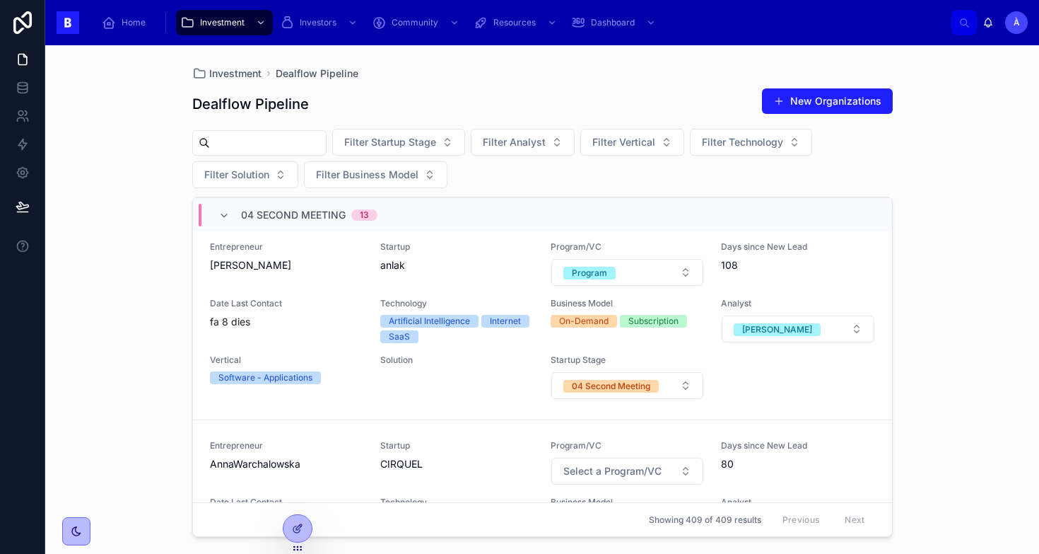
scroll to position [448, 0]
click at [278, 286] on div "Entrepreneur [PERSON_NAME] Startup anlak Program/VC Program Days since New Lead…" at bounding box center [542, 319] width 665 height 158
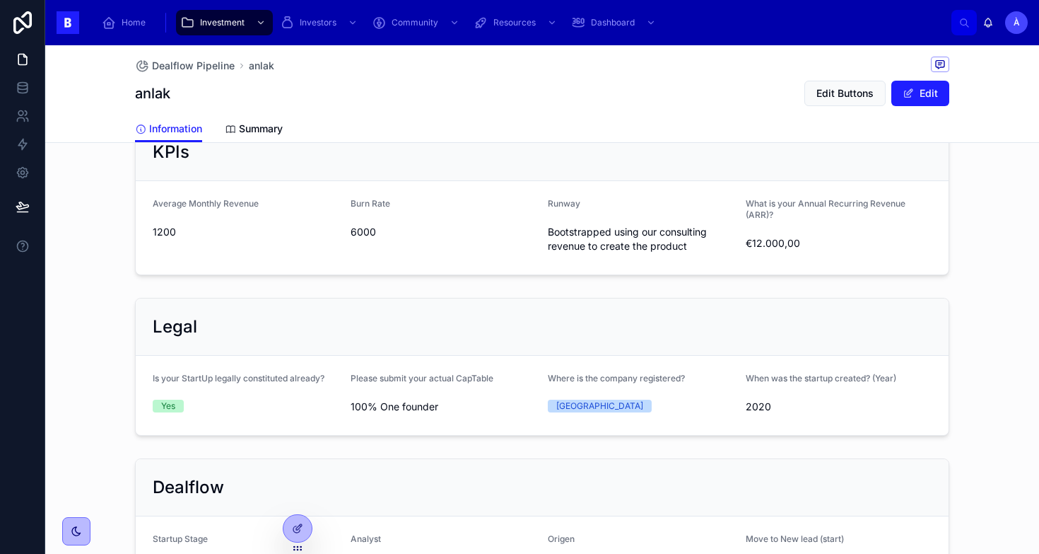
scroll to position [1016, 0]
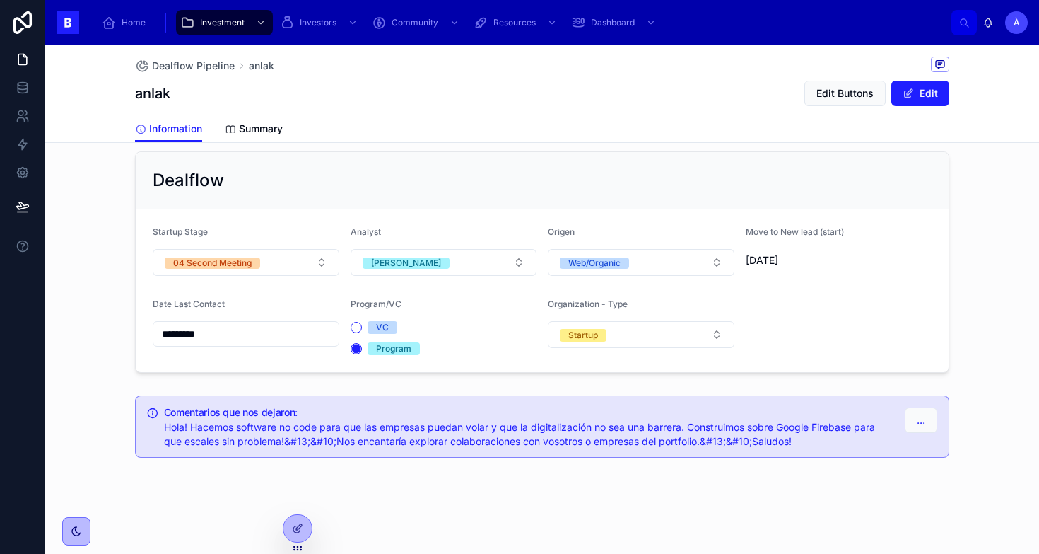
click at [257, 332] on input "*********" at bounding box center [245, 334] width 185 height 20
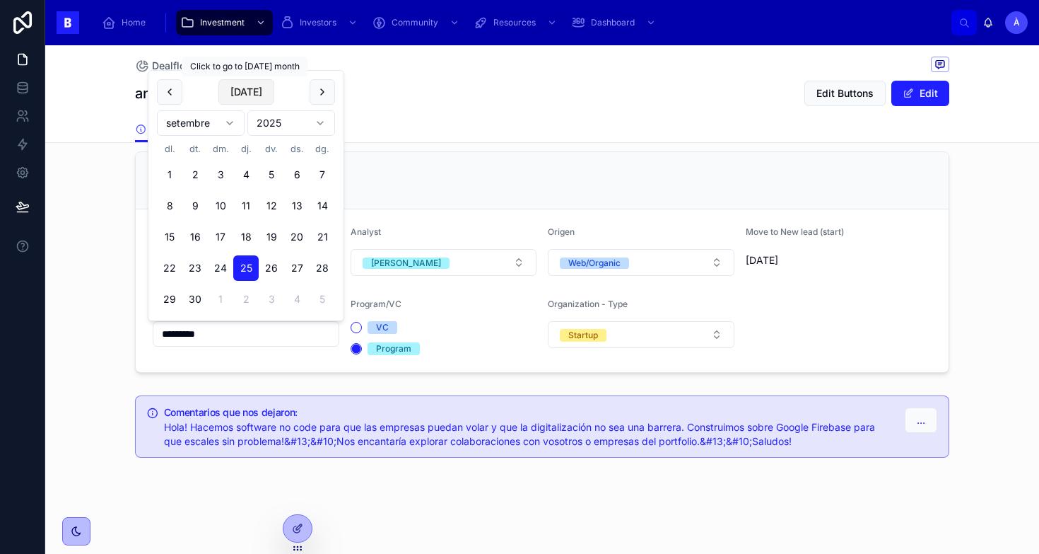
click at [251, 94] on button "[DATE]" at bounding box center [246, 91] width 56 height 25
type input "*********"
click at [120, 242] on div "Dealflow Startup Stage 04 Second Meeting Analyst [PERSON_NAME] Web/Organic Move…" at bounding box center [542, 262] width 994 height 233
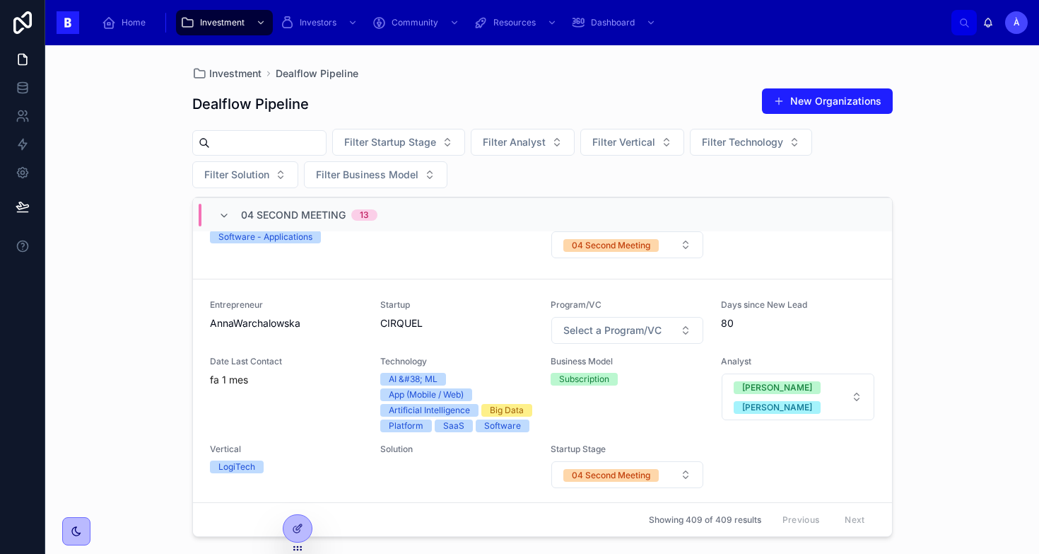
scroll to position [609, 0]
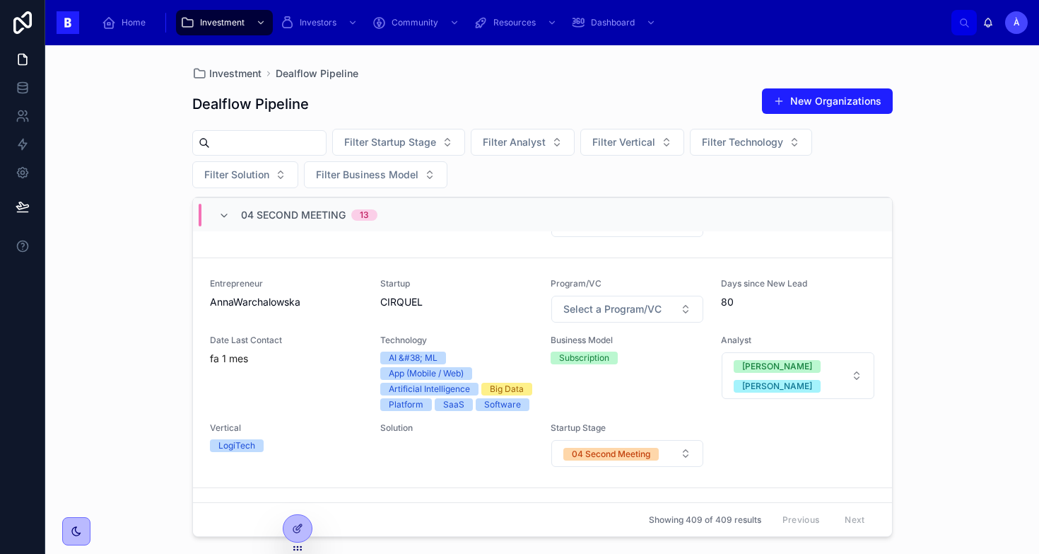
click at [306, 356] on div "fa 1 mes" at bounding box center [286, 358] width 153 height 14
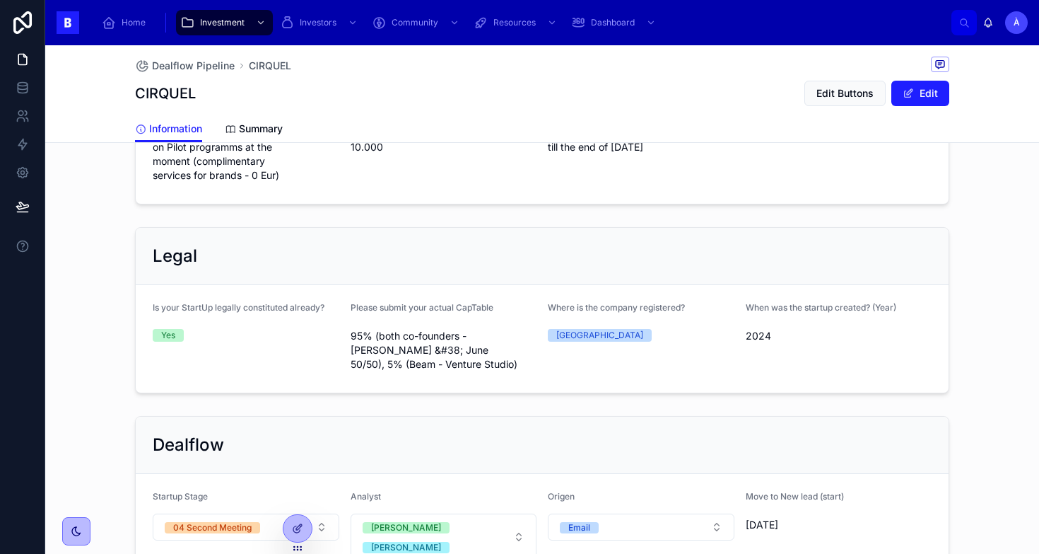
scroll to position [1077, 0]
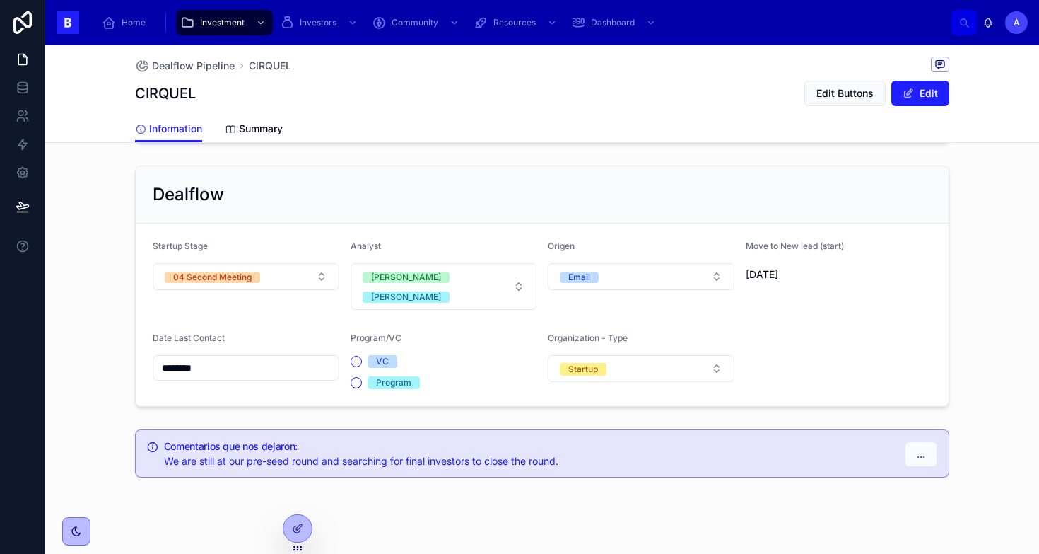
click at [264, 358] on input "********" at bounding box center [245, 368] width 185 height 20
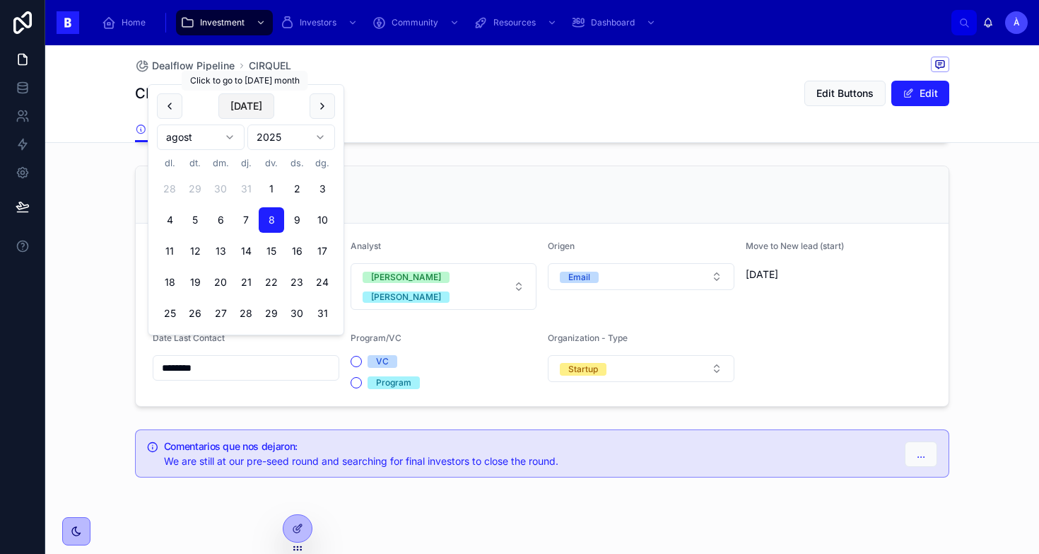
click at [251, 107] on button "[DATE]" at bounding box center [246, 105] width 56 height 25
type input "*********"
click at [251, 107] on span "[DATE]" at bounding box center [246, 105] width 56 height 25
click at [100, 272] on div "Dealflow Startup Stage 04 Second Meeting Analyst [PERSON_NAME] Email Move to Ne…" at bounding box center [542, 286] width 994 height 252
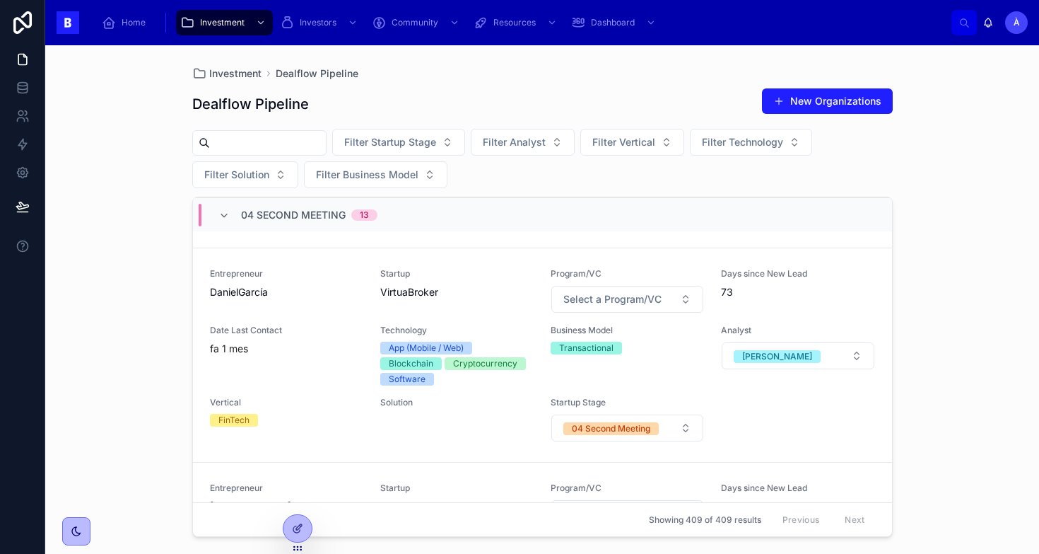
scroll to position [870, 0]
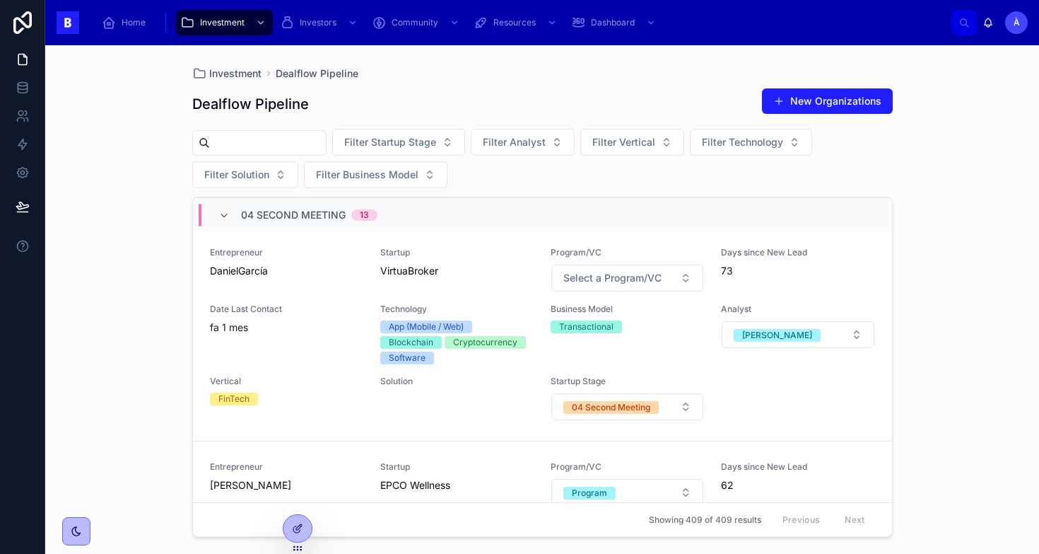
click at [233, 295] on div "Entrepreneur DanielGarcía Startup VirtuaBroker Program/VC Select a Program/VC D…" at bounding box center [542, 334] width 665 height 174
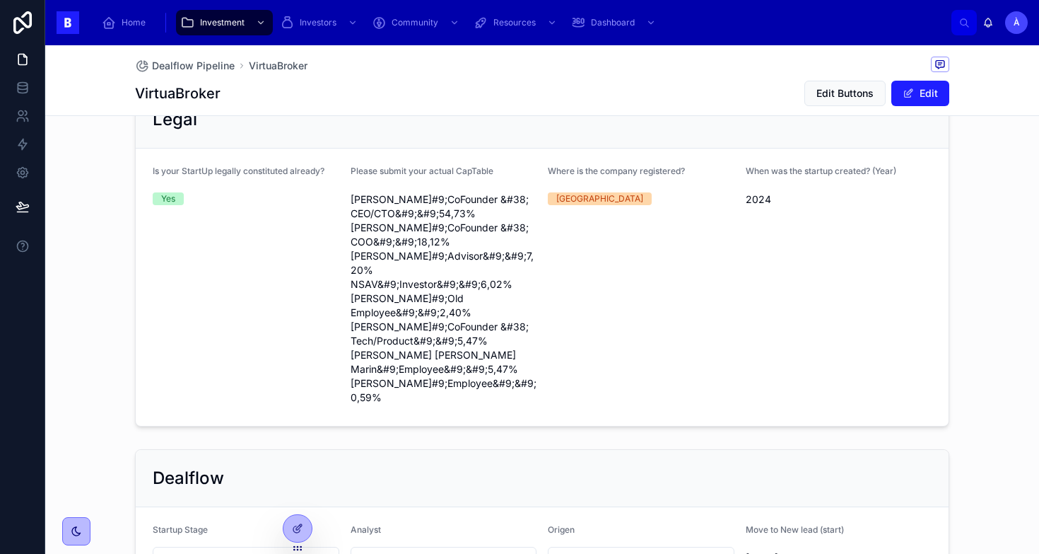
scroll to position [1051, 0]
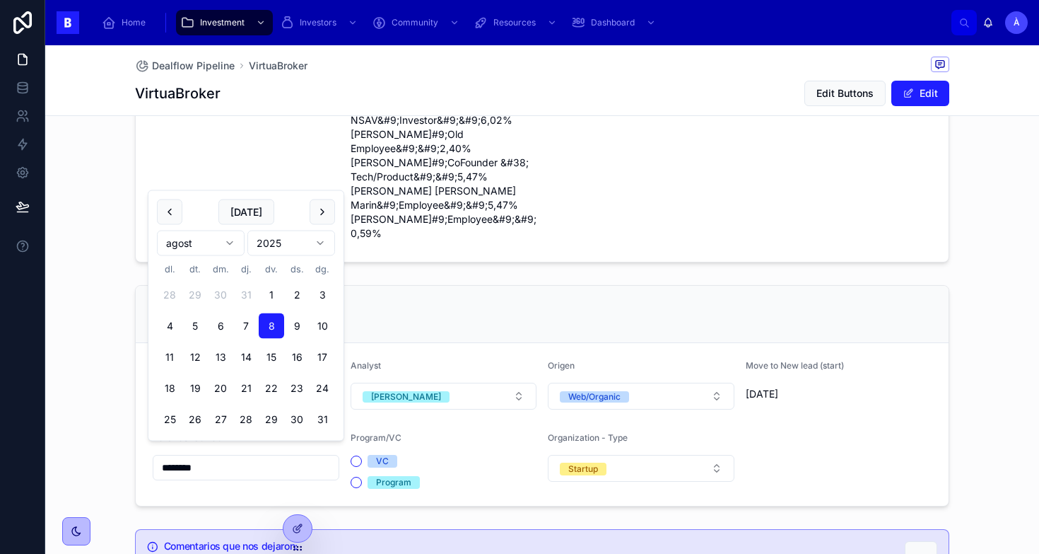
click at [219, 457] on input "********" at bounding box center [245, 467] width 185 height 20
click at [240, 218] on button "[DATE]" at bounding box center [246, 211] width 56 height 25
type input "*********"
click at [240, 218] on span "[DATE]" at bounding box center [246, 211] width 56 height 25
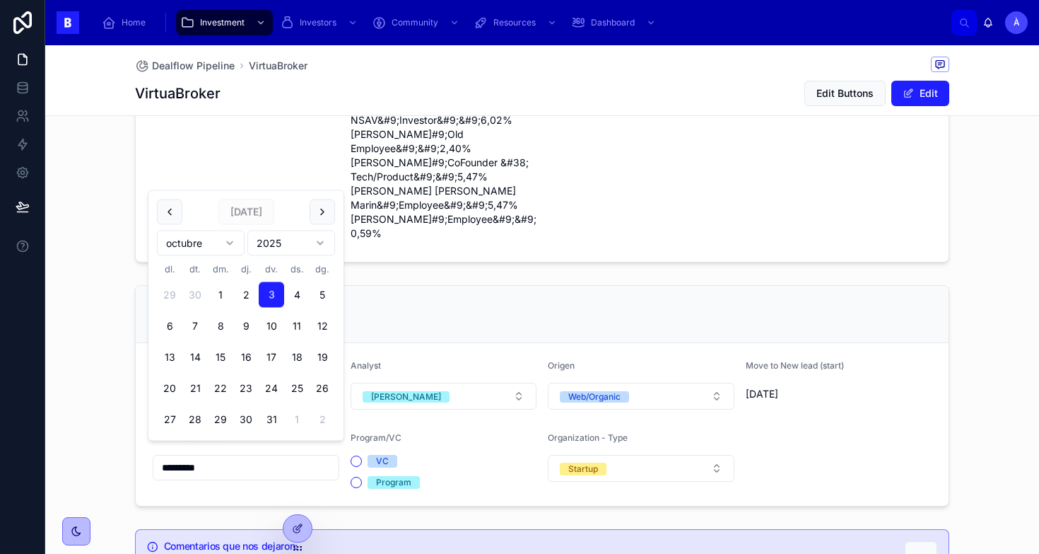
click at [139, 246] on form "Is your StartUp legally constituted already? Yes Please submit your actual CapT…" at bounding box center [542, 122] width 813 height 277
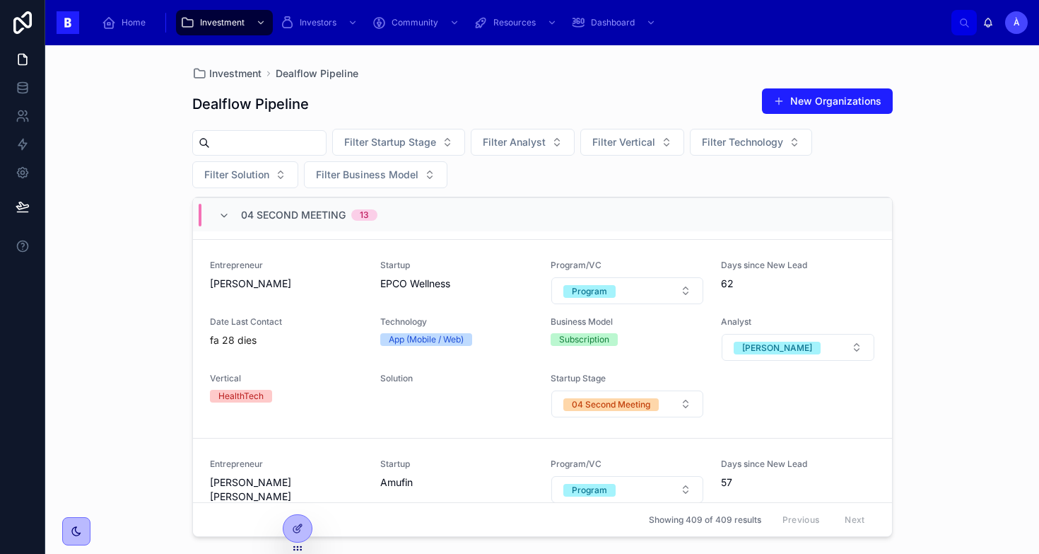
scroll to position [1080, 0]
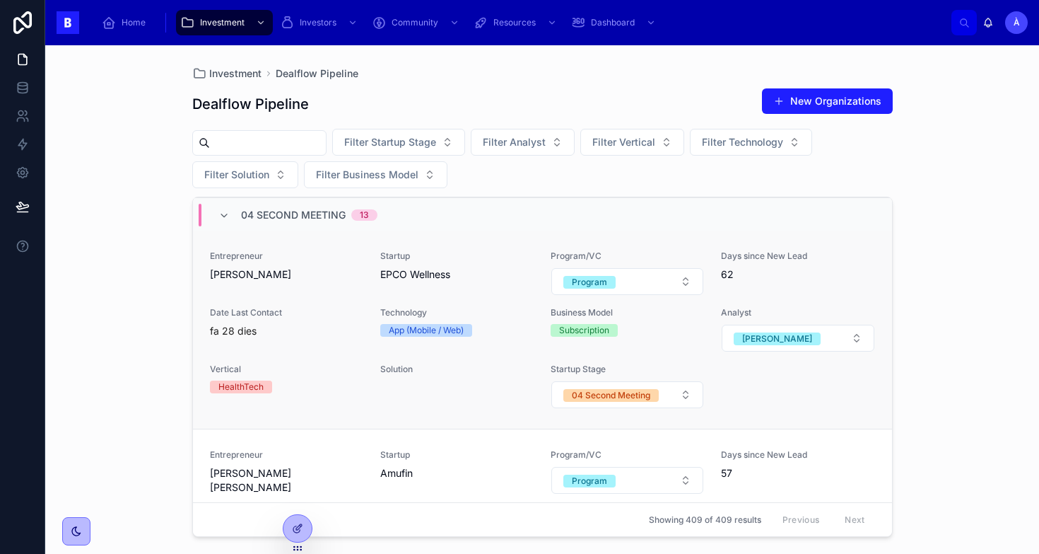
click at [315, 302] on div "Entrepreneur [PERSON_NAME] Startup EPCO Wellness Program/VC Program Days since …" at bounding box center [542, 329] width 665 height 158
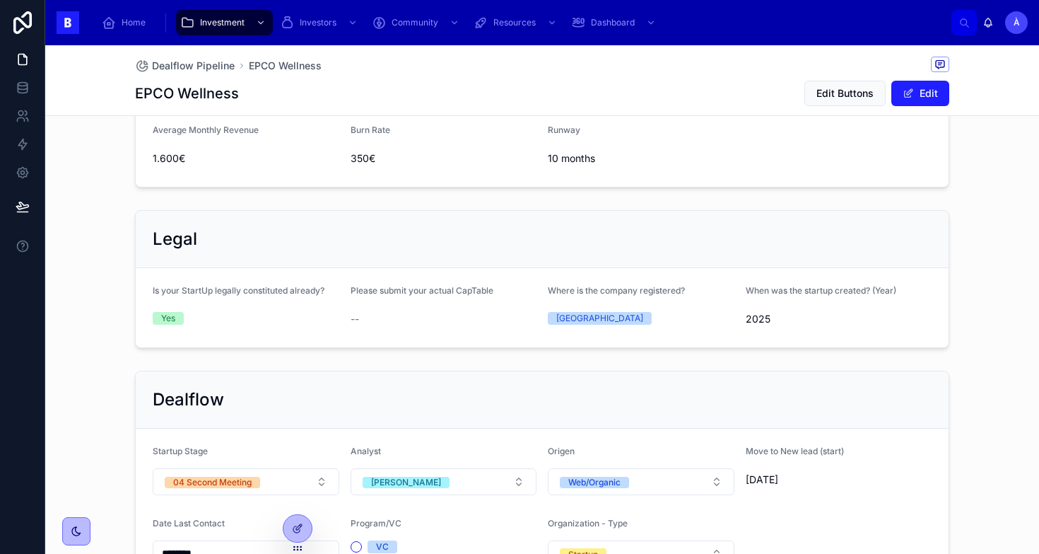
scroll to position [962, 0]
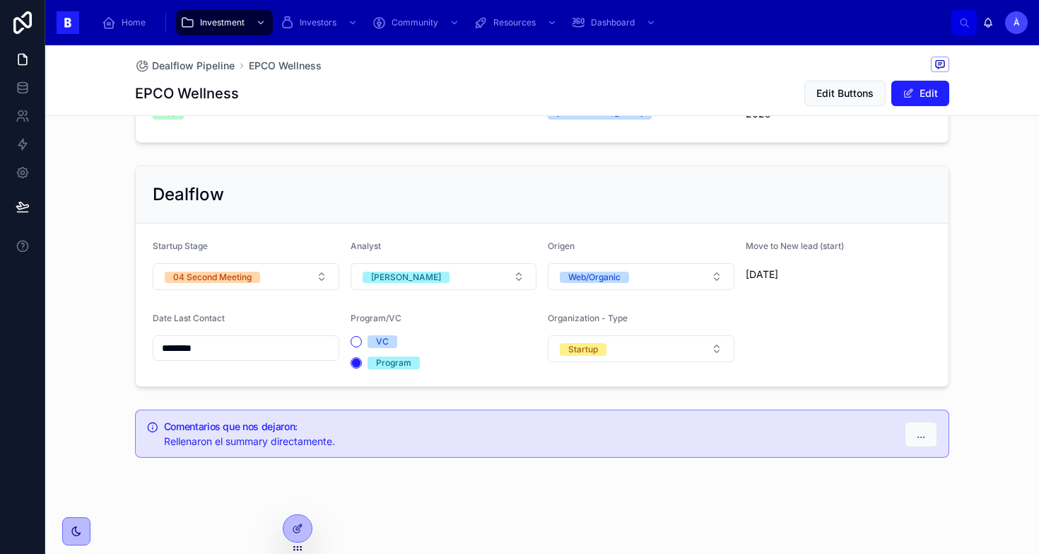
click at [208, 347] on input "********" at bounding box center [245, 348] width 185 height 20
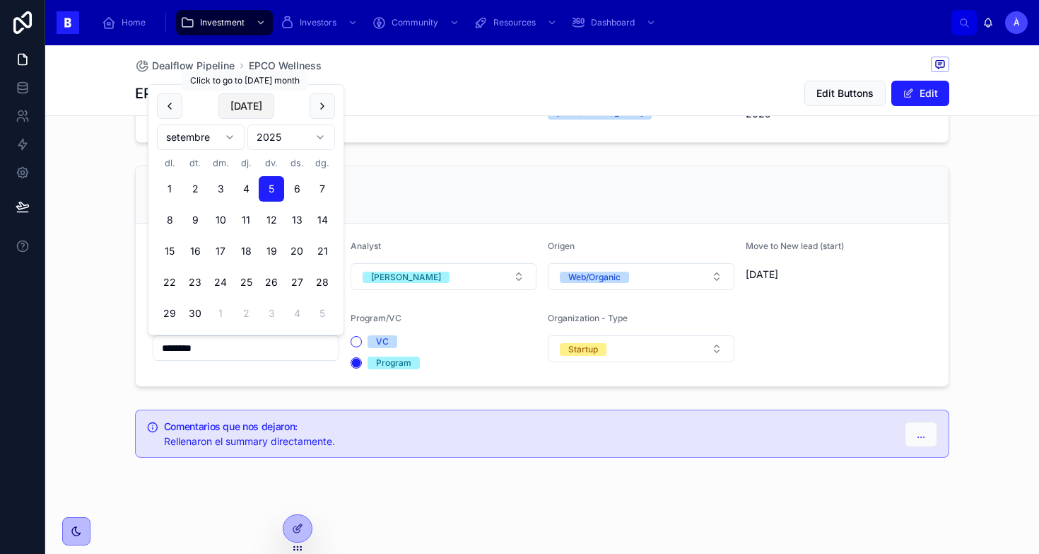
click at [252, 107] on button "[DATE]" at bounding box center [246, 105] width 56 height 25
type input "*********"
click at [129, 226] on div "Dealflow Startup Stage 04 Second Meeting Analyst [PERSON_NAME] Web/Organic Move…" at bounding box center [543, 276] width 832 height 233
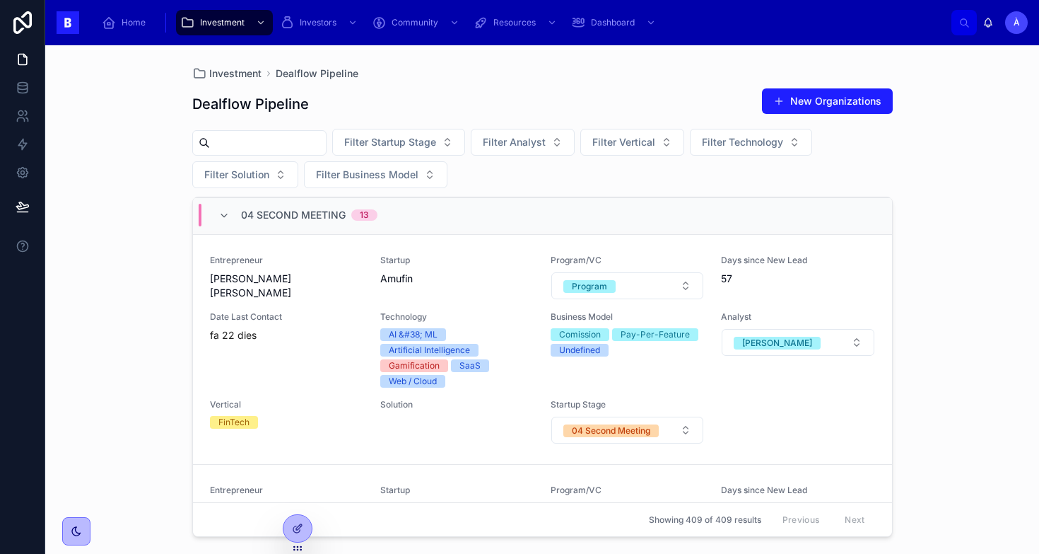
scroll to position [1290, 0]
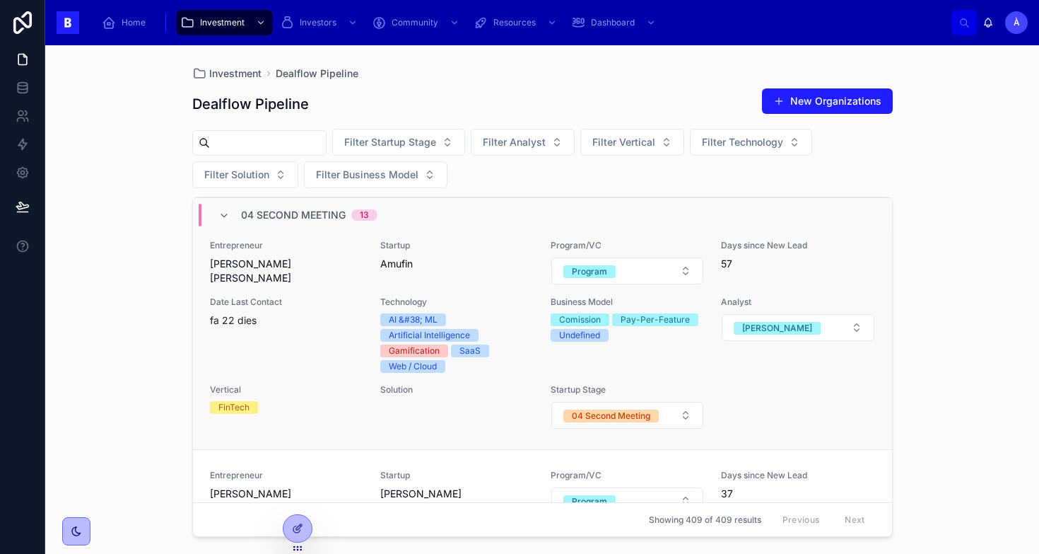
click at [336, 348] on div "Date Last Contact fa 22 dies" at bounding box center [286, 334] width 153 height 76
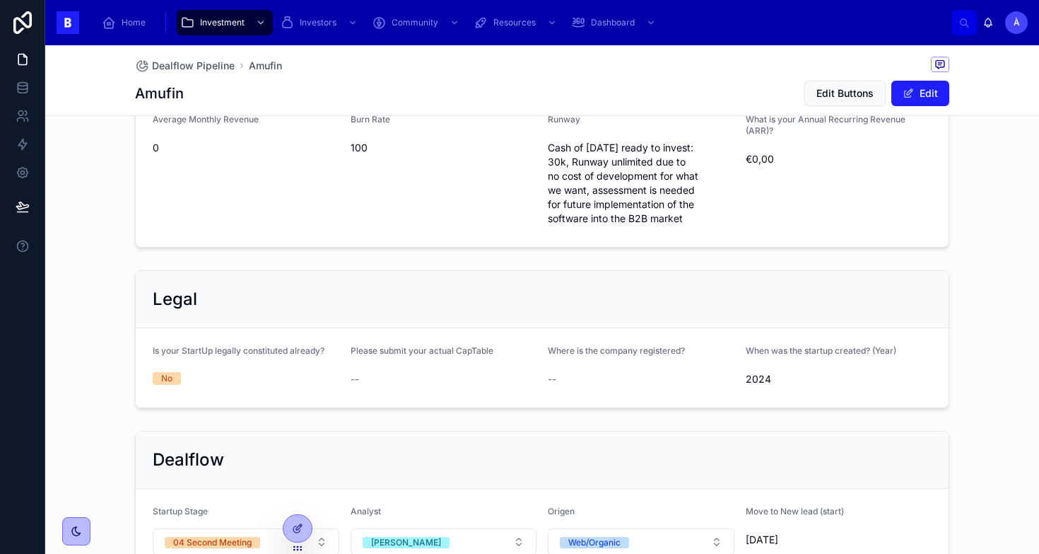
scroll to position [1116, 0]
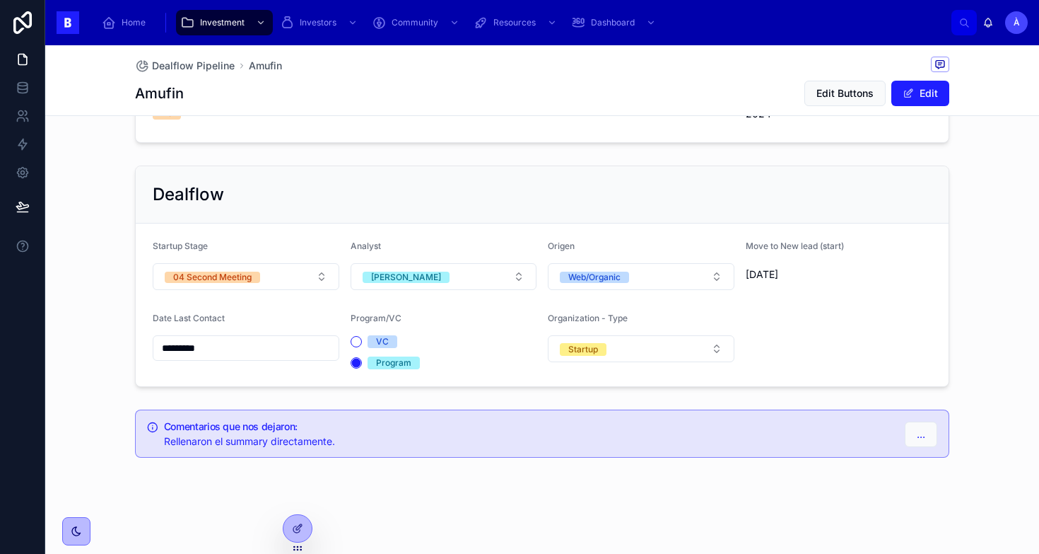
click at [235, 352] on input "*********" at bounding box center [245, 348] width 185 height 20
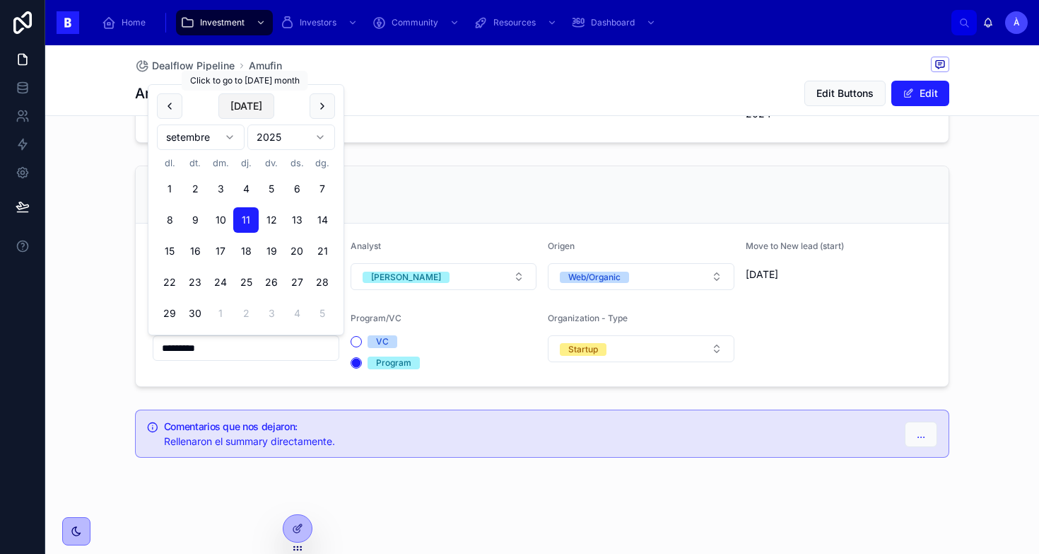
click at [252, 105] on button "[DATE]" at bounding box center [246, 105] width 56 height 25
type input "*********"
click at [252, 105] on span "[DATE]" at bounding box center [246, 105] width 56 height 25
click at [110, 219] on div "Dealflow Startup Stage 04 Second Meeting Analyst [PERSON_NAME] Web/Organic Move…" at bounding box center [542, 276] width 994 height 233
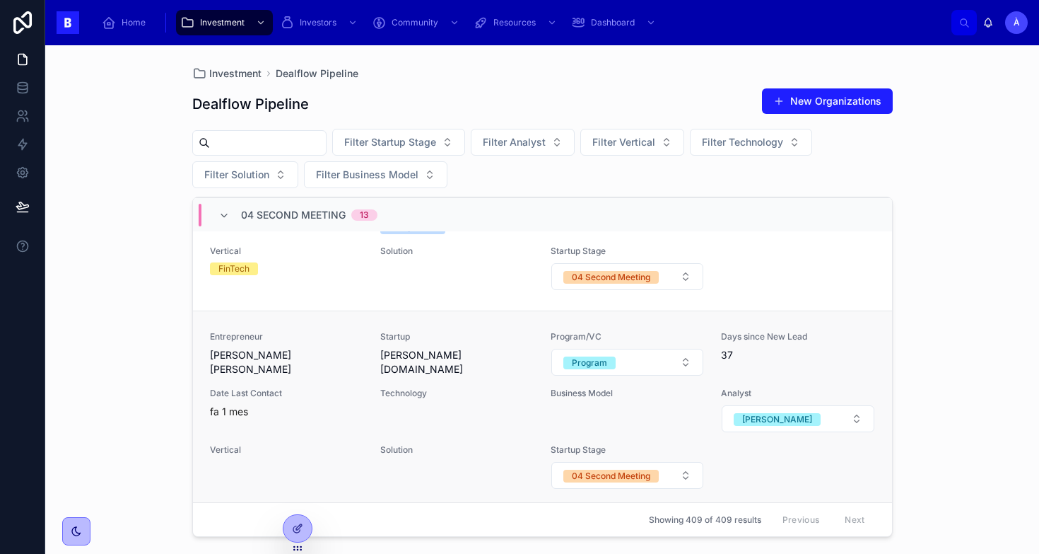
scroll to position [1428, 0]
click at [271, 357] on span "[PERSON_NAME] [PERSON_NAME]" at bounding box center [286, 363] width 153 height 28
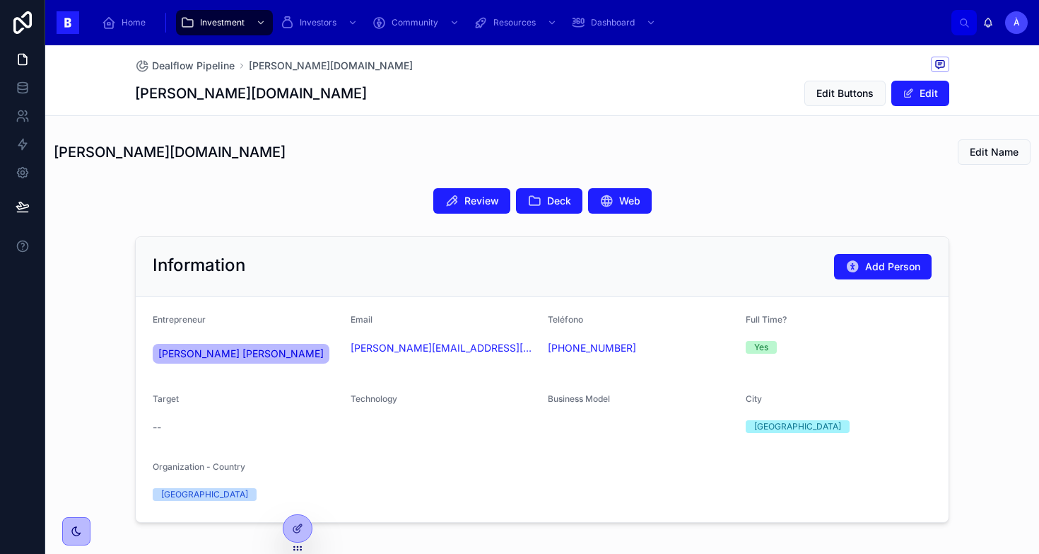
scroll to position [426, 0]
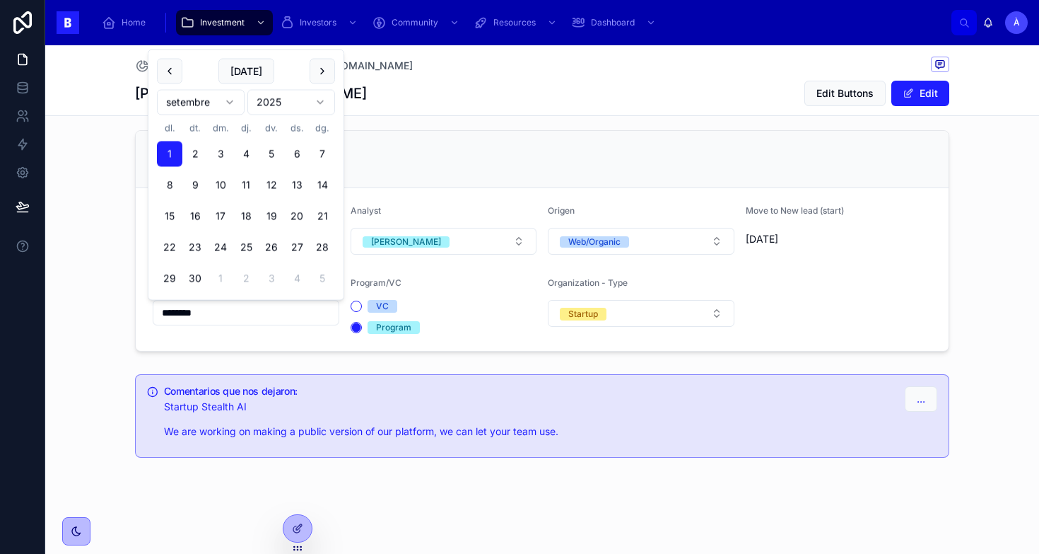
click at [233, 313] on input "********" at bounding box center [245, 313] width 185 height 20
click at [244, 69] on button "[DATE]" at bounding box center [246, 71] width 56 height 25
type input "*********"
click at [68, 187] on div "Dealflow Startup Stage 04 Second Meeting Analyst [PERSON_NAME] Web/Organic Move…" at bounding box center [542, 240] width 994 height 233
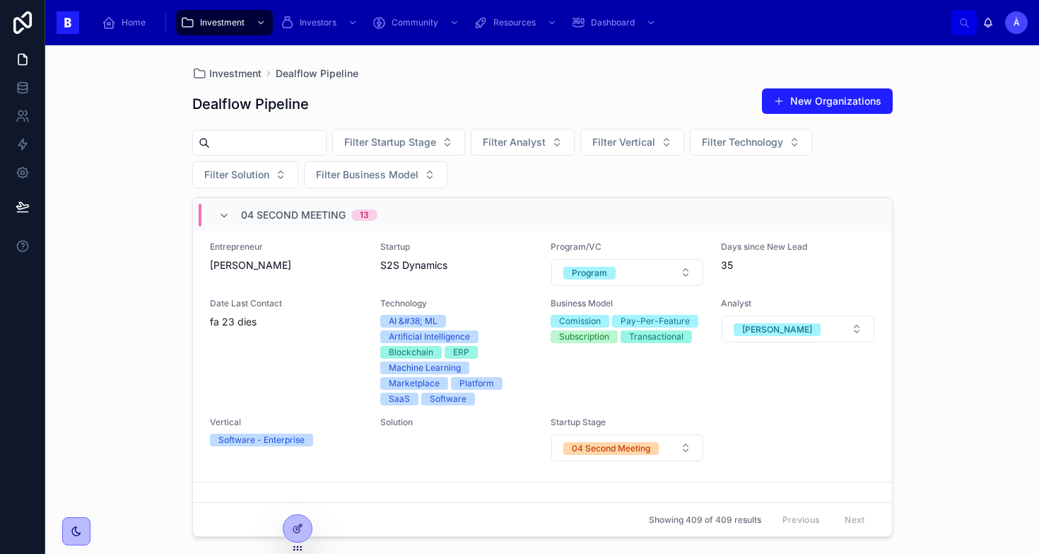
scroll to position [1718, 0]
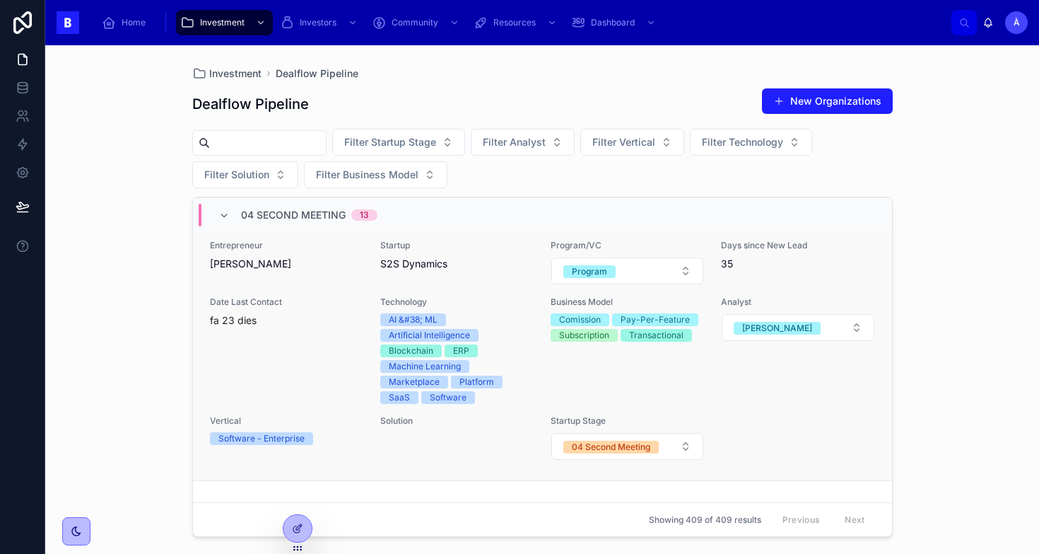
click at [337, 270] on span "[PERSON_NAME]" at bounding box center [286, 264] width 153 height 14
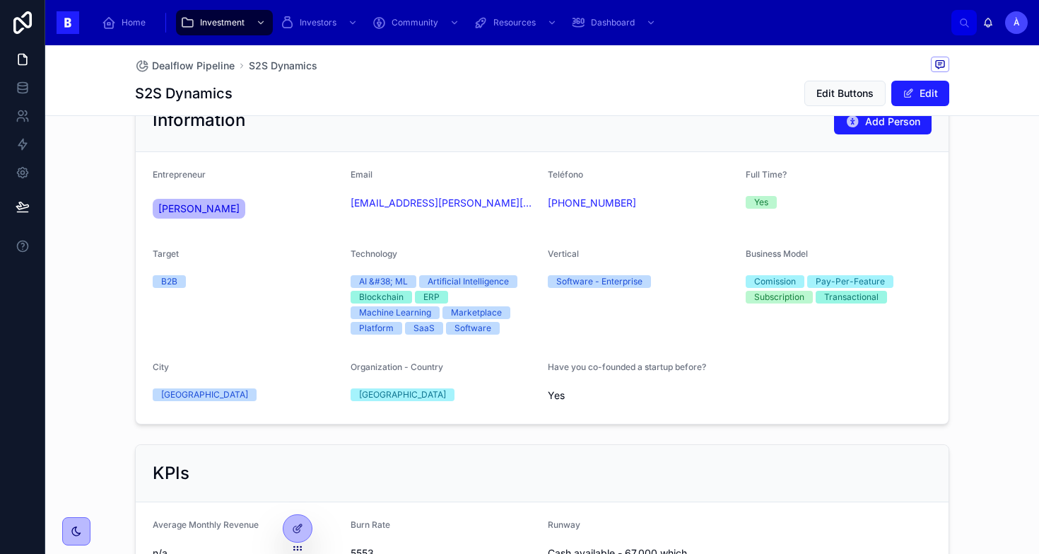
scroll to position [1051, 0]
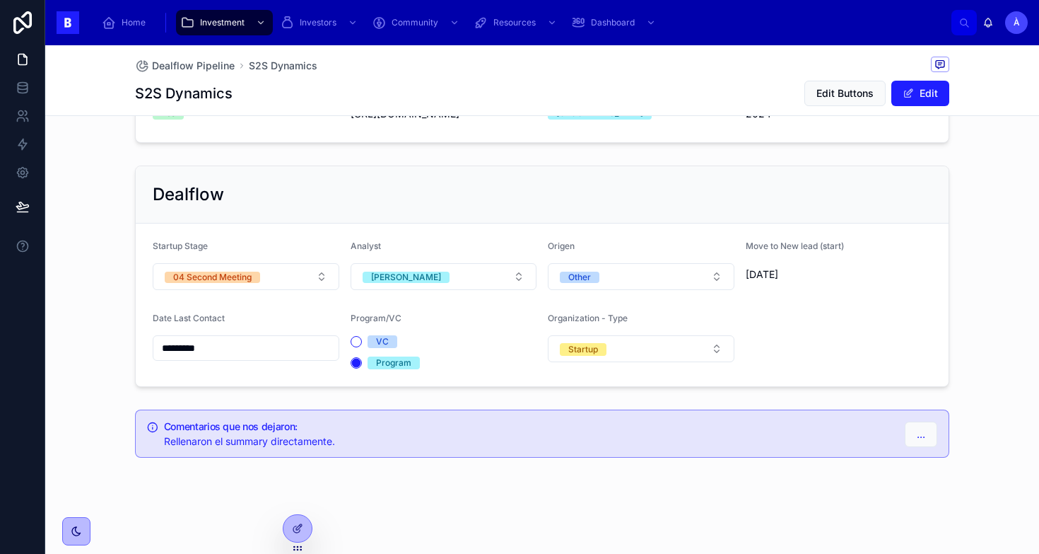
click at [231, 354] on input "*********" at bounding box center [245, 348] width 185 height 20
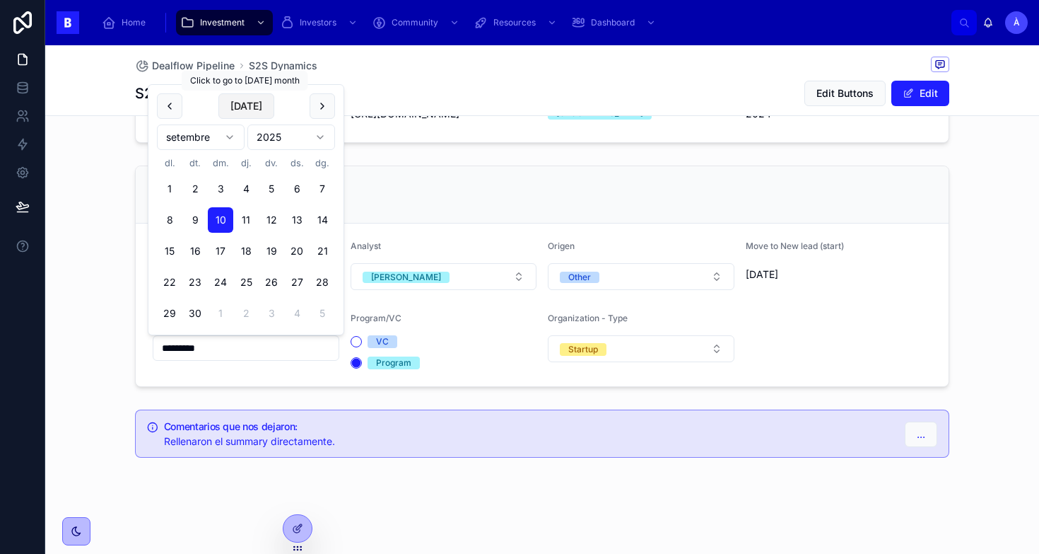
click at [242, 112] on button "[DATE]" at bounding box center [246, 105] width 56 height 25
type input "*********"
click at [129, 199] on div "Dealflow Startup Stage 04 Second Meeting Analyst [PERSON_NAME] Other Move to Ne…" at bounding box center [543, 276] width 832 height 233
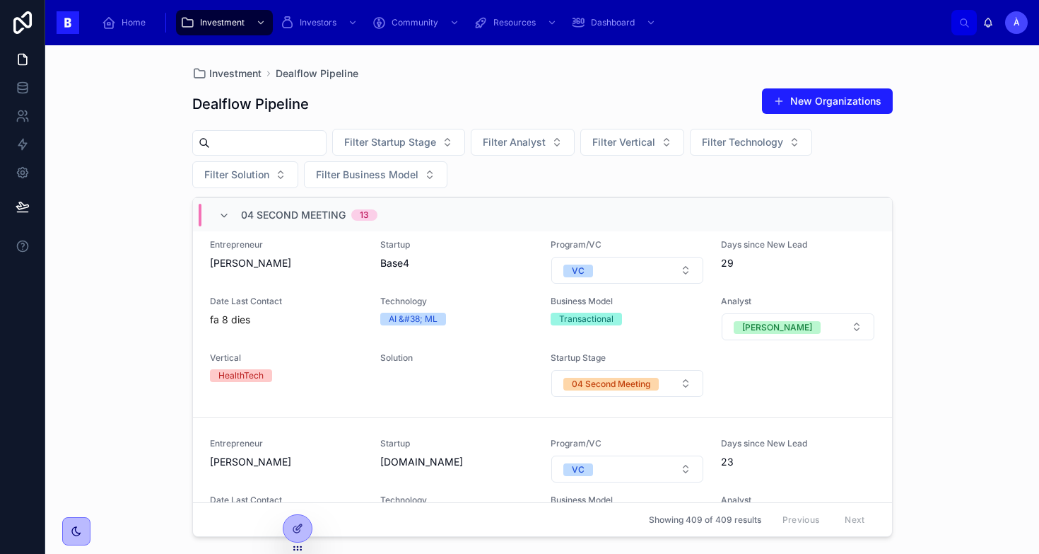
scroll to position [2181, 0]
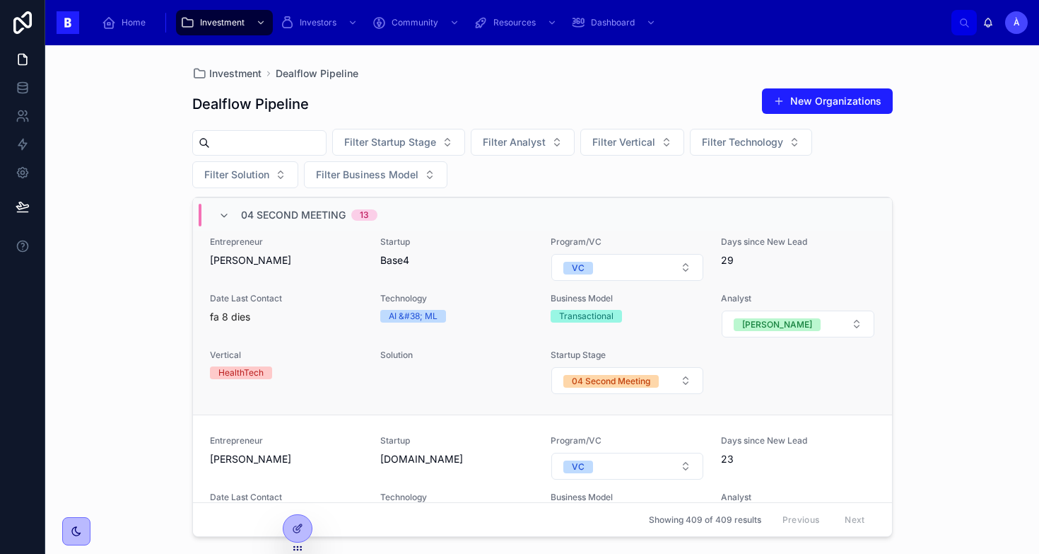
click at [326, 323] on div "fa 8 dies" at bounding box center [286, 317] width 153 height 14
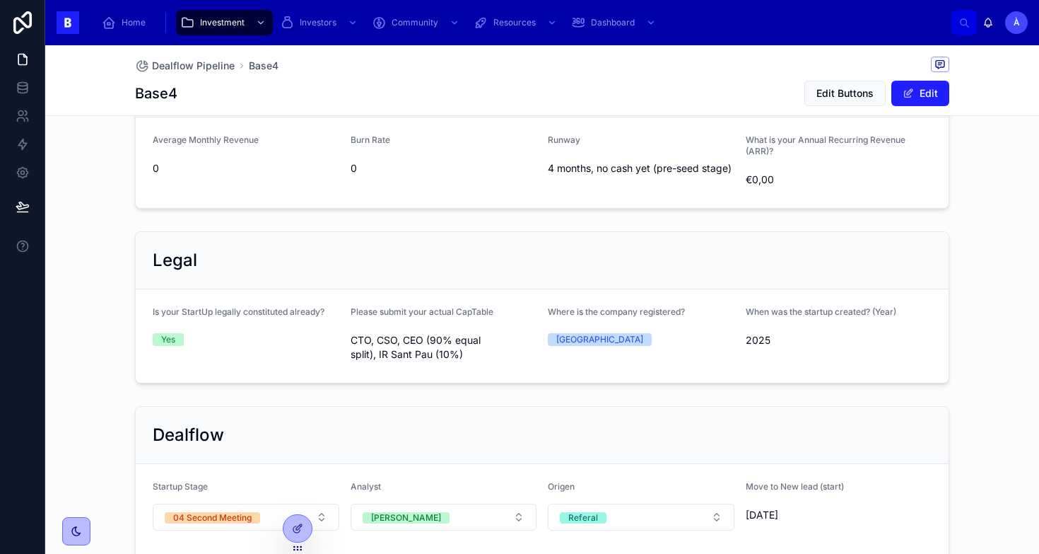
scroll to position [971, 0]
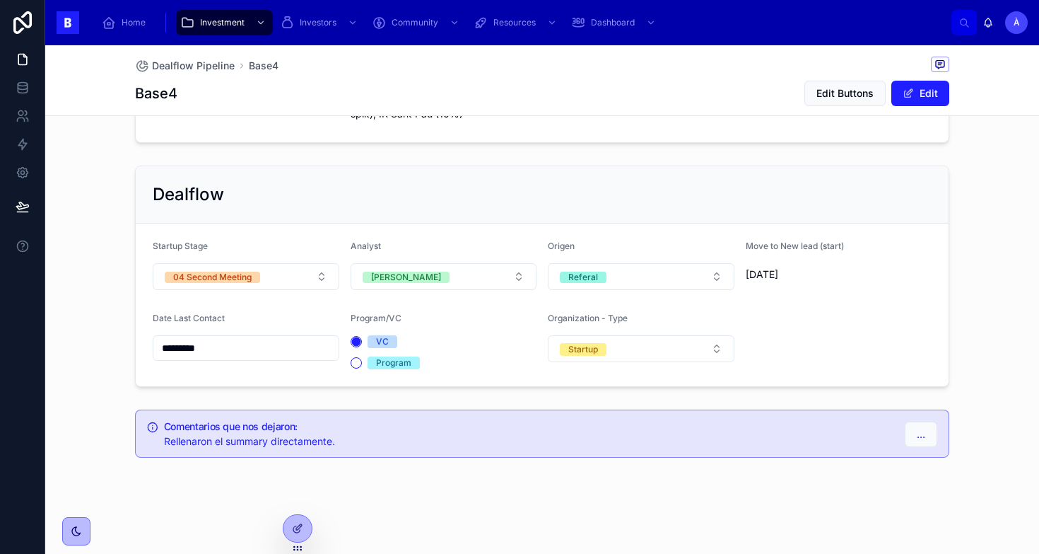
click at [255, 347] on input "*********" at bounding box center [245, 348] width 185 height 20
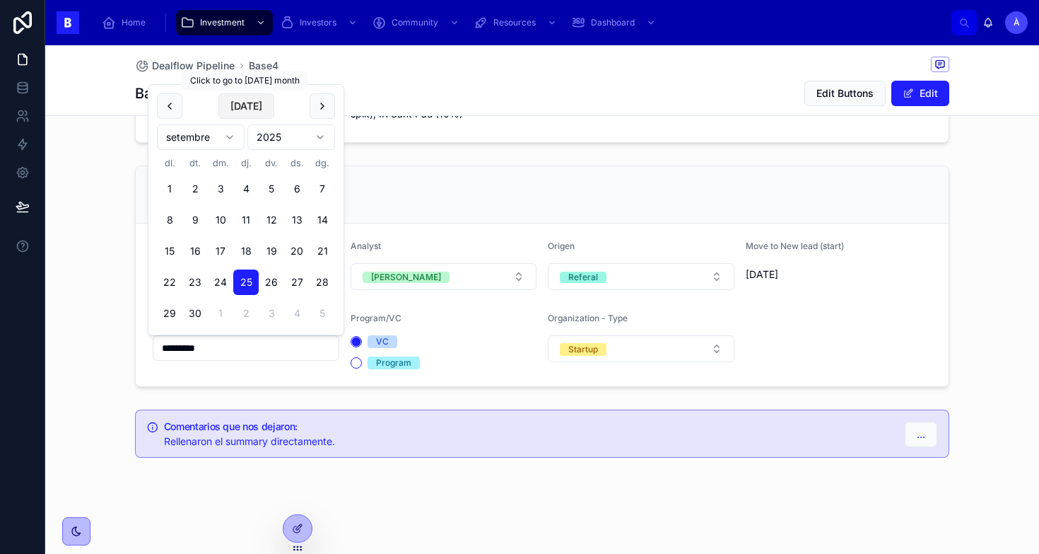
click at [245, 115] on button "[DATE]" at bounding box center [246, 105] width 56 height 25
type input "*********"
click at [245, 115] on span "[DATE]" at bounding box center [246, 105] width 56 height 25
click at [116, 231] on div "Dealflow Startup Stage 04 Second Meeting Analyst [PERSON_NAME] Referal Move to …" at bounding box center [542, 276] width 994 height 233
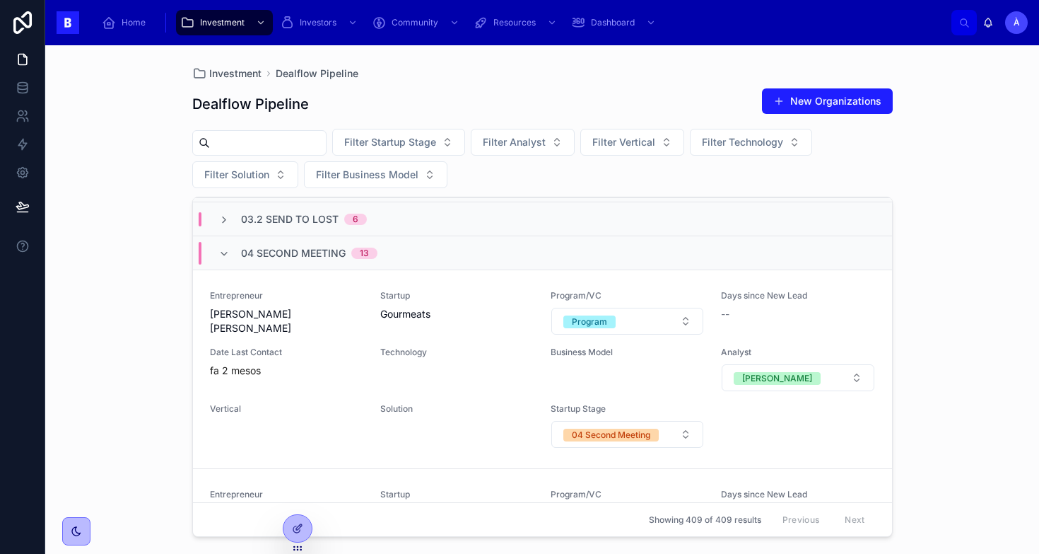
scroll to position [214, 0]
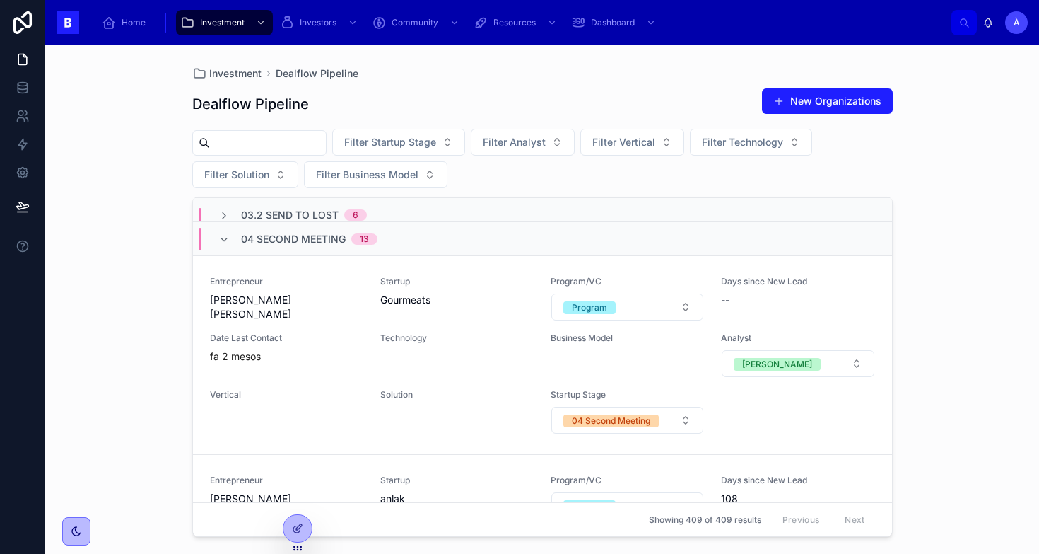
click at [284, 242] on span "04 Second Meeting" at bounding box center [293, 239] width 105 height 14
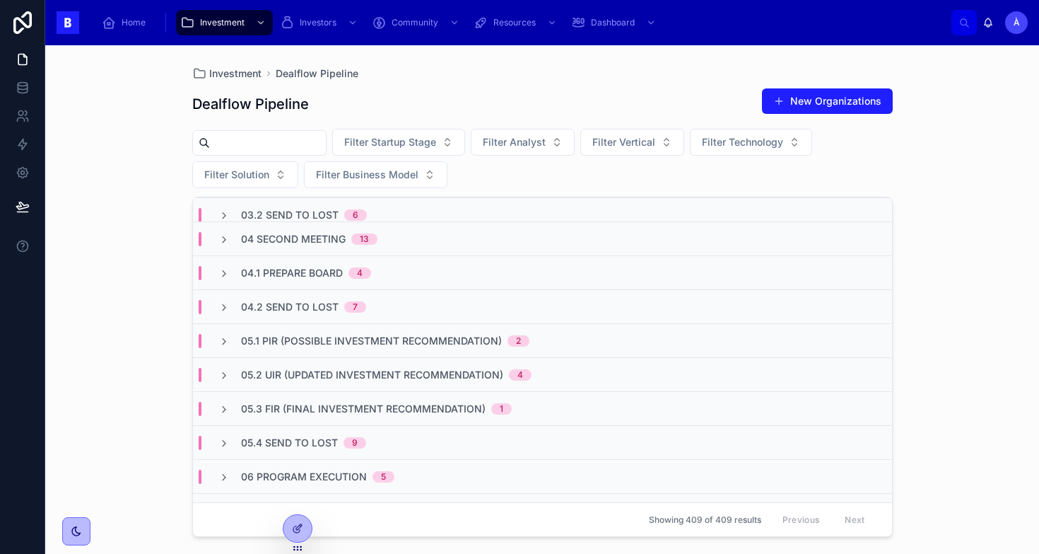
click at [278, 275] on span "04.1 Prepare Board" at bounding box center [292, 273] width 102 height 14
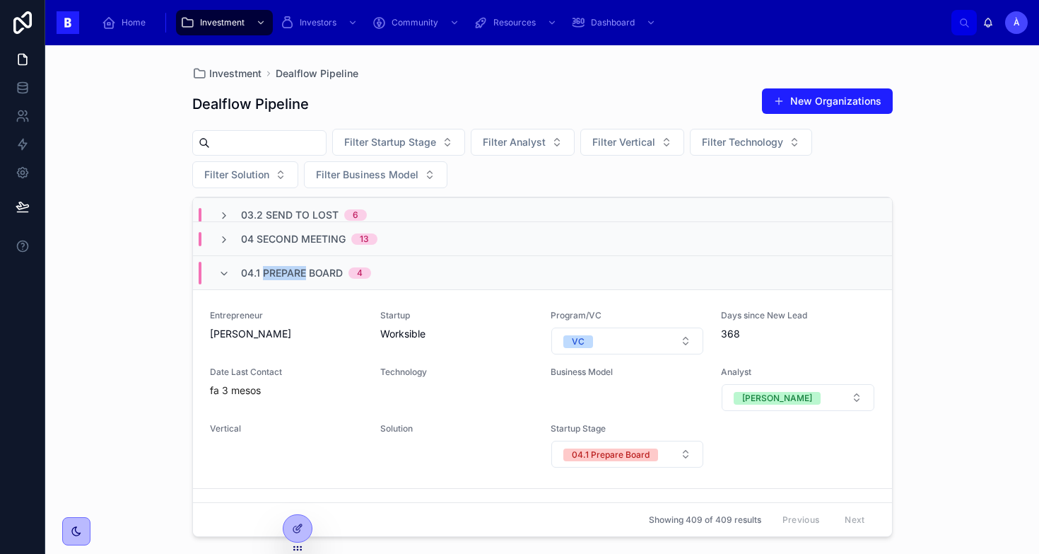
click at [278, 275] on span "04.1 Prepare Board" at bounding box center [292, 273] width 102 height 14
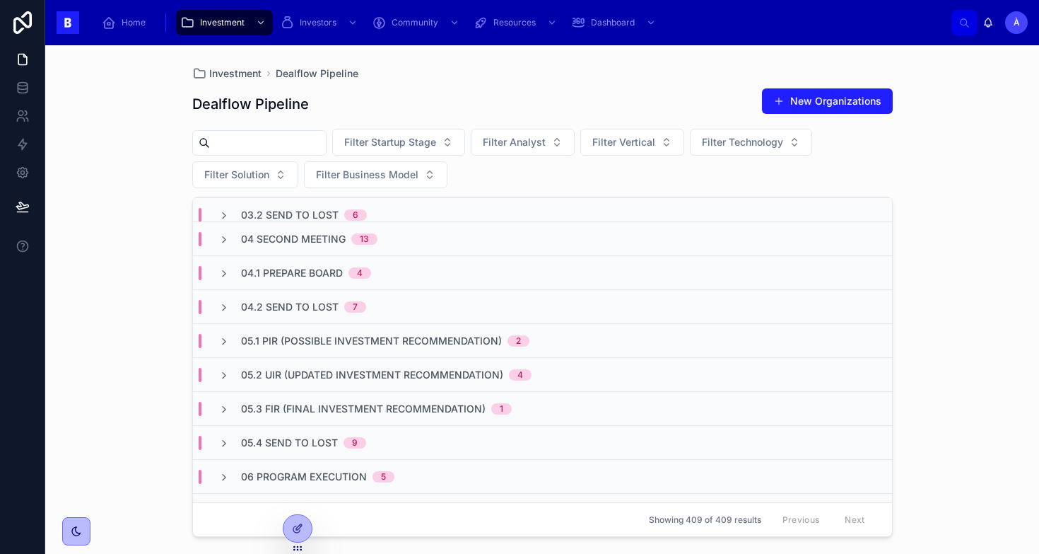
click at [276, 318] on div "04.2 Send to Lost 7" at bounding box center [542, 306] width 699 height 34
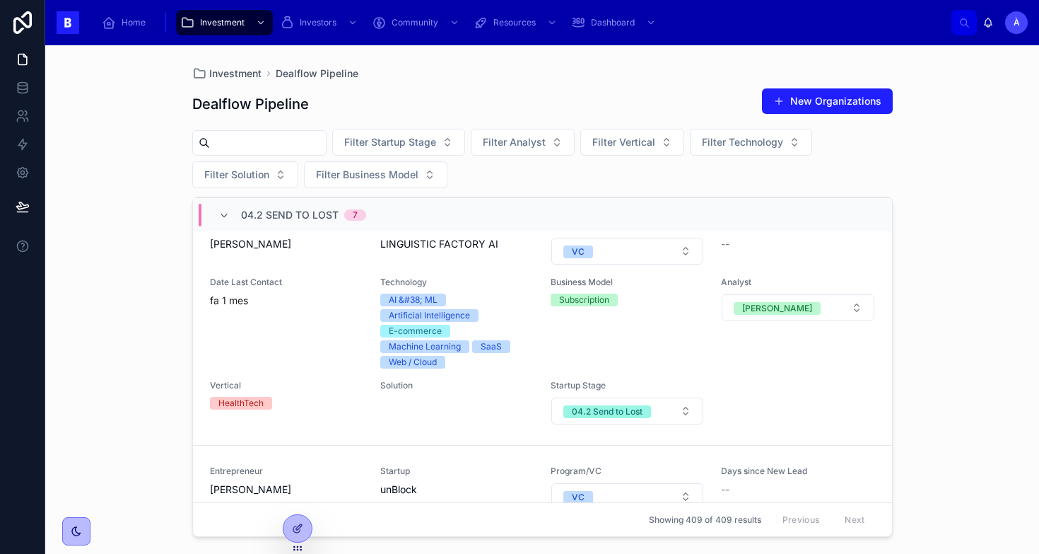
scroll to position [325, 0]
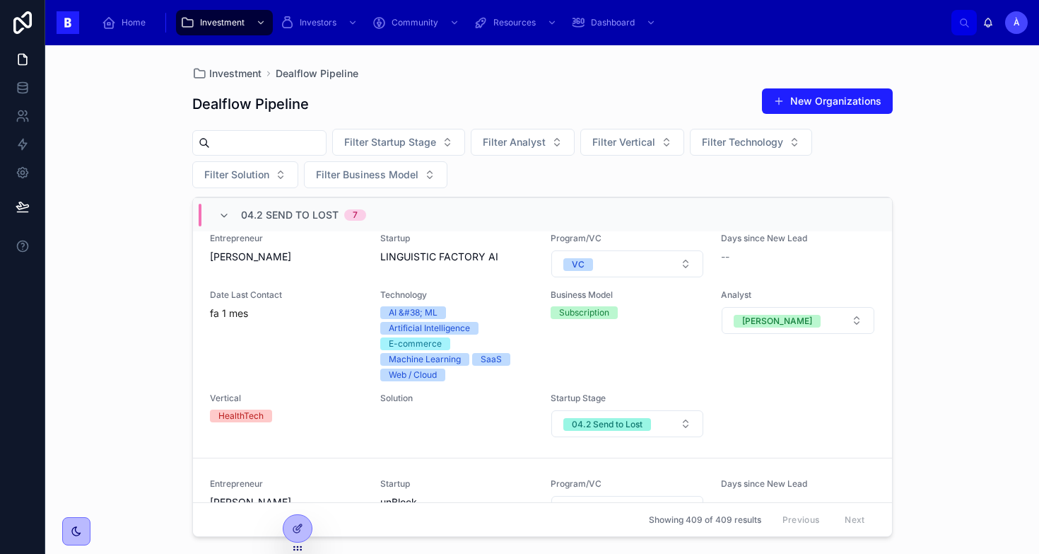
click at [246, 223] on div "04.2 Send to Lost 7" at bounding box center [303, 215] width 125 height 23
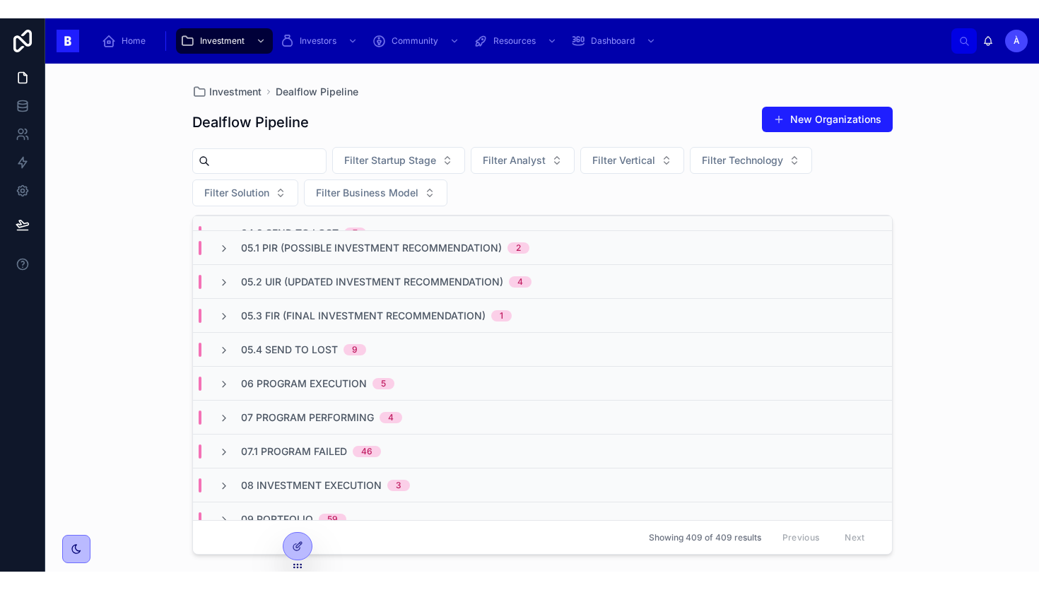
scroll to position [0, 0]
